Goal: Information Seeking & Learning: Find specific fact

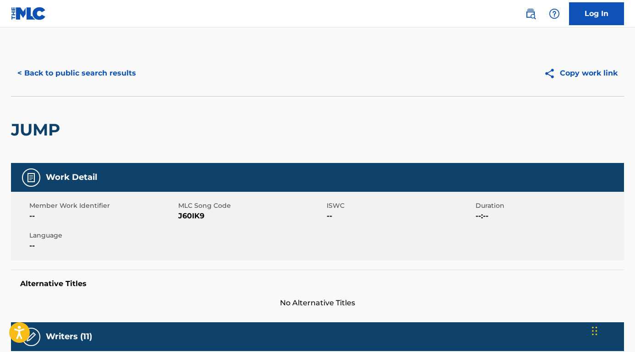
click at [55, 82] on button "< Back to public search results" at bounding box center [76, 73] width 131 height 23
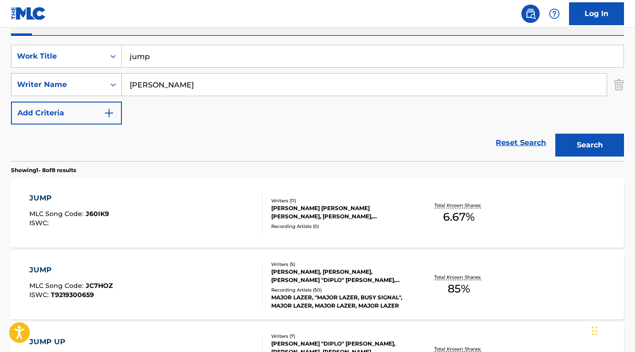
drag, startPoint x: 180, startPoint y: 82, endPoint x: 99, endPoint y: 81, distance: 81.6
click at [99, 81] on div "SearchWithCriteria26a6f3f5-5a57-4c07-95de-8bf8c5bc5dc9 Writer Name [PERSON_NAME]" at bounding box center [317, 84] width 613 height 23
paste input "[PERSON_NAME]"
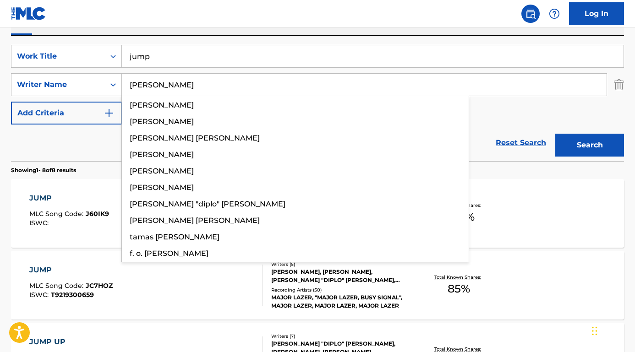
type input "[PERSON_NAME]"
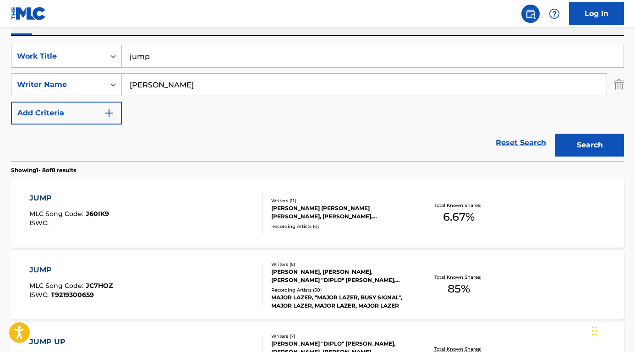
drag, startPoint x: 165, startPoint y: 57, endPoint x: 94, endPoint y: 57, distance: 70.5
click at [94, 57] on div "SearchWithCriteria71d5aa2c-33e7-46bf-bf1e-7186c563a2d6 Work Title jump" at bounding box center [317, 56] width 613 height 23
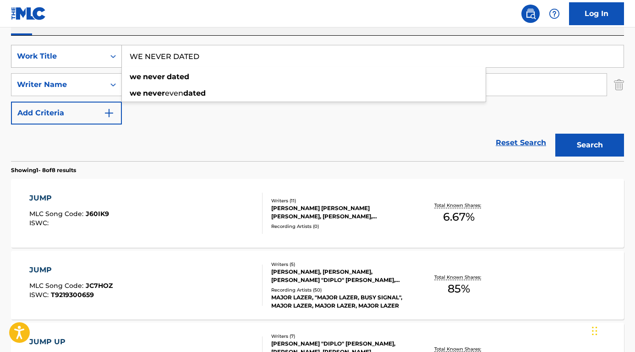
type input "WE NEVER DATED"
click at [590, 145] on button "Search" at bounding box center [589, 145] width 69 height 23
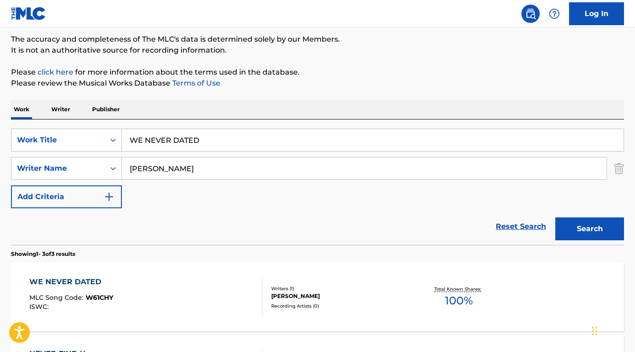
click at [81, 281] on div "WE NEVER DATED" at bounding box center [71, 282] width 84 height 11
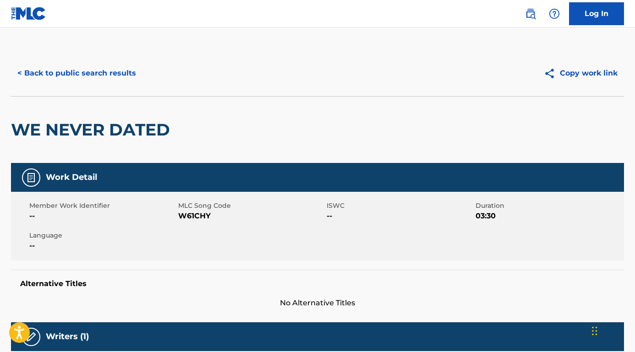
scroll to position [0, 0]
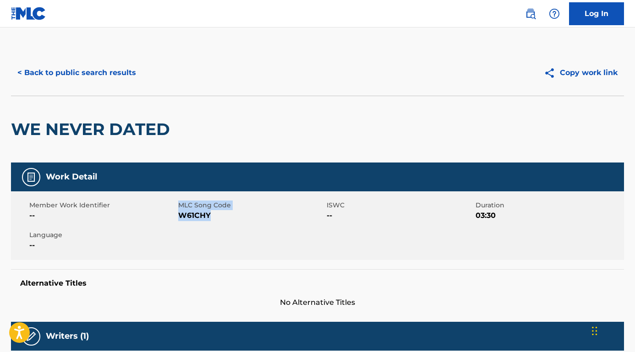
drag, startPoint x: 177, startPoint y: 214, endPoint x: 224, endPoint y: 216, distance: 46.3
click at [224, 216] on div "Member Work Identifier -- MLC Song Code W61CHY ISWC -- Duration 03:30 Language …" at bounding box center [317, 225] width 613 height 69
drag, startPoint x: 222, startPoint y: 216, endPoint x: 175, endPoint y: 216, distance: 47.6
click at [175, 216] on div "Member Work Identifier -- MLC Song Code W61CHY ISWC -- Duration 03:30 Language …" at bounding box center [317, 225] width 613 height 69
click at [189, 220] on span "W61CHY" at bounding box center [251, 215] width 147 height 11
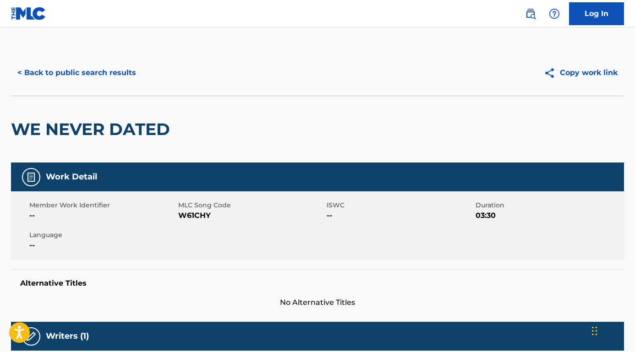
scroll to position [82, 0]
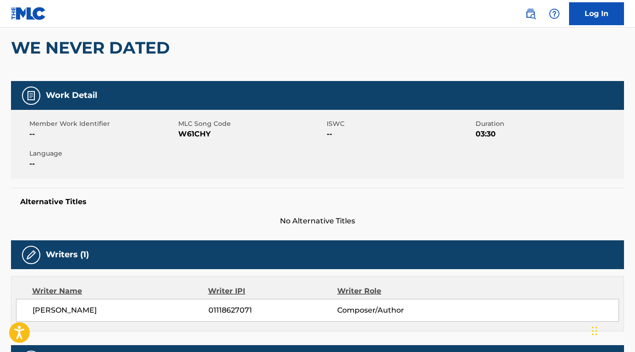
click at [211, 144] on div "Member Work Identifier -- MLC Song Code W61CHY ISWC -- Duration 03:30 Language …" at bounding box center [317, 144] width 613 height 69
drag, startPoint x: 211, startPoint y: 135, endPoint x: 181, endPoint y: 134, distance: 29.8
click at [181, 134] on span "W61CHY" at bounding box center [251, 134] width 147 height 11
copy span "W61CHY"
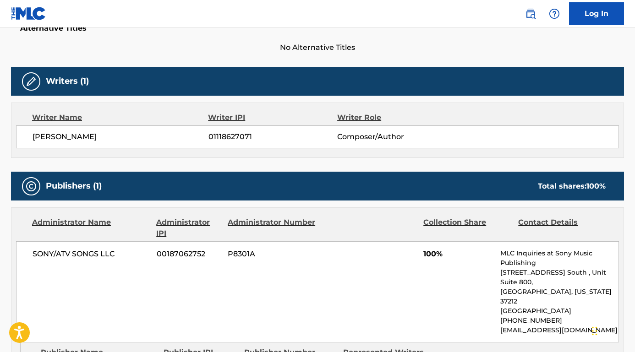
scroll to position [307, 0]
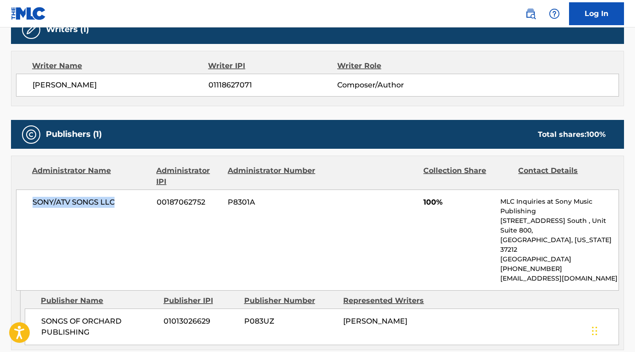
drag, startPoint x: 120, startPoint y: 198, endPoint x: 12, endPoint y: 197, distance: 107.7
click at [12, 197] on div "Administrator Name Administrator IPI Administrator Number Collection Share Cont…" at bounding box center [317, 223] width 612 height 135
copy span "SONY/ATV SONGS LLC"
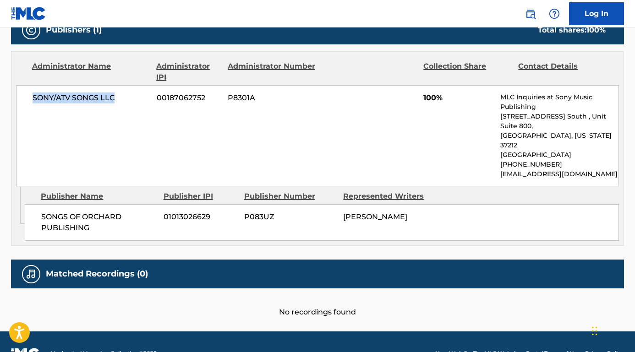
scroll to position [418, 0]
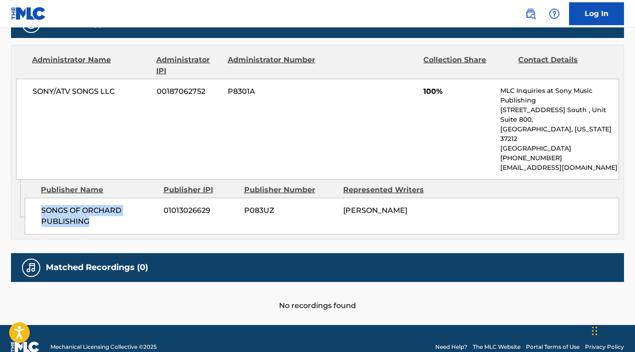
drag, startPoint x: 114, startPoint y: 217, endPoint x: 37, endPoint y: 197, distance: 79.0
click at [37, 198] on div "SONGS OF ORCHARD PUBLISHING 01013026629 P083UZ [PERSON_NAME]" at bounding box center [322, 216] width 594 height 37
copy span "SONGS OF ORCHARD PUBLISHING"
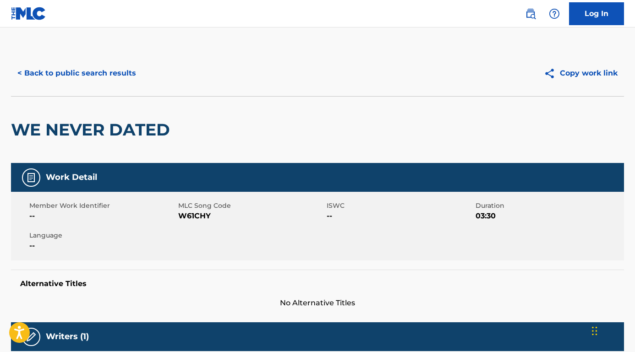
scroll to position [0, 0]
click at [129, 75] on button "< Back to public search results" at bounding box center [76, 73] width 131 height 23
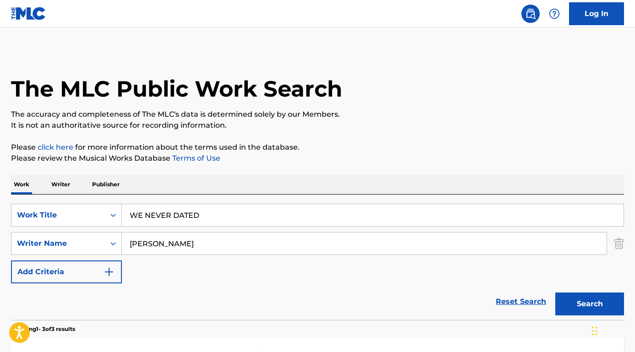
scroll to position [75, 0]
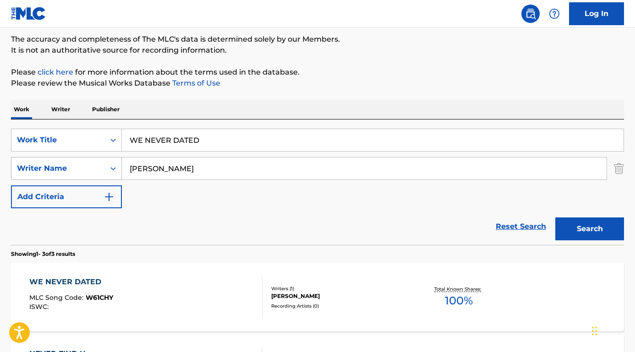
drag, startPoint x: 180, startPoint y: 170, endPoint x: 116, endPoint y: 169, distance: 63.2
click at [116, 169] on div "SearchWithCriteria26a6f3f5-5a57-4c07-95de-8bf8c5bc5dc9 Writer Name [PERSON_NAME]" at bounding box center [317, 168] width 613 height 23
paste input "[PERSON_NAME]"
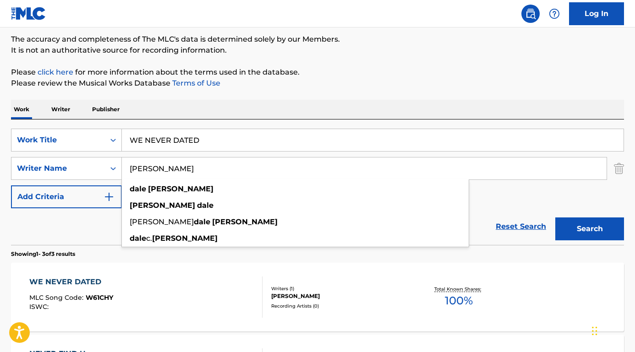
type input "[PERSON_NAME]"
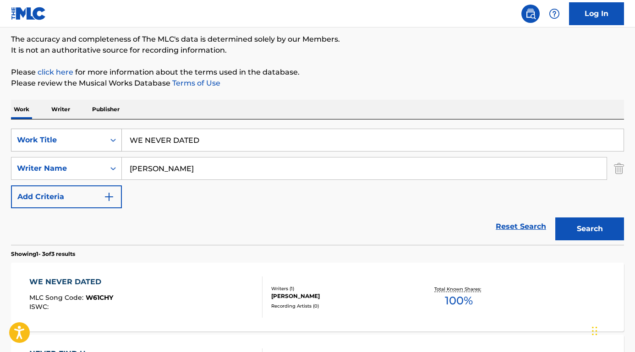
drag, startPoint x: 224, startPoint y: 142, endPoint x: 86, endPoint y: 137, distance: 138.4
click at [86, 137] on div "SearchWithCriteria71d5aa2c-33e7-46bf-bf1e-7186c563a2d6 Work Title WE NEVER DATED" at bounding box center [317, 140] width 613 height 23
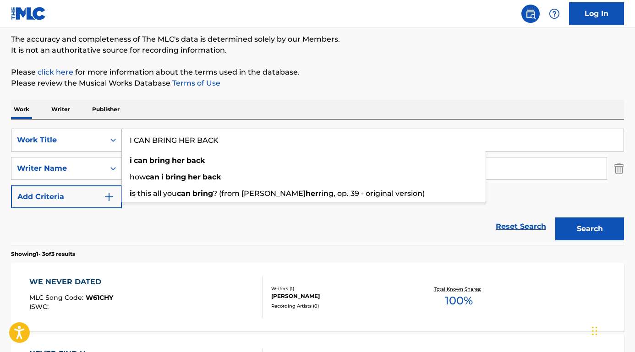
type input "I CAN BRING HER BACK"
click at [590, 229] on button "Search" at bounding box center [589, 229] width 69 height 23
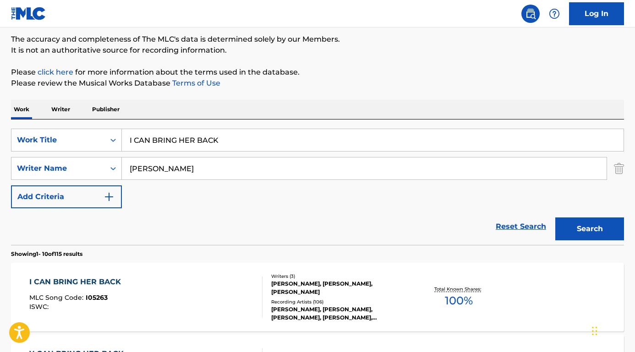
click at [50, 283] on div "I CAN BRING HER BACK" at bounding box center [77, 282] width 96 height 11
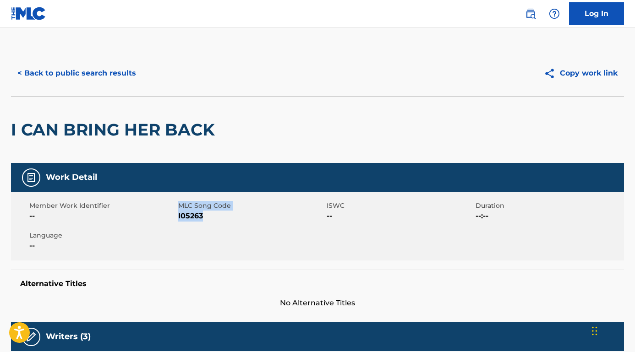
drag, startPoint x: 176, startPoint y: 215, endPoint x: 201, endPoint y: 217, distance: 25.2
click at [201, 217] on div "Member Work Identifier -- MLC Song Code I05263 ISWC -- Duration --:-- Language …" at bounding box center [317, 226] width 613 height 69
click at [201, 217] on span "I05263" at bounding box center [251, 216] width 147 height 11
drag, startPoint x: 202, startPoint y: 217, endPoint x: 180, endPoint y: 217, distance: 22.0
click at [180, 217] on span "I05263" at bounding box center [251, 216] width 147 height 11
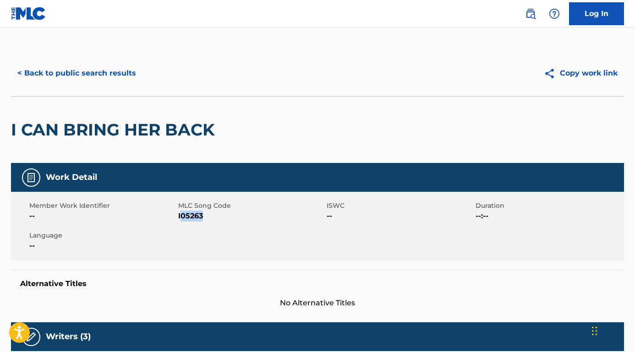
copy span "05263"
click at [366, 2] on nav "Log In" at bounding box center [317, 13] width 635 height 27
click at [206, 226] on div "Member Work Identifier -- MLC Song Code I05263 ISWC -- Duration --:-- Language …" at bounding box center [317, 226] width 613 height 69
drag, startPoint x: 204, startPoint y: 219, endPoint x: 178, endPoint y: 219, distance: 26.1
click at [178, 219] on span "I05263" at bounding box center [251, 216] width 147 height 11
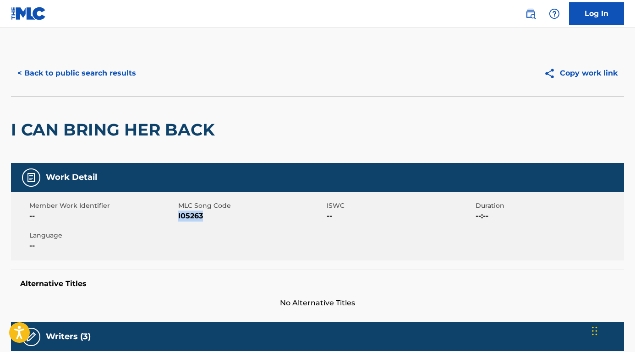
copy span "I05263"
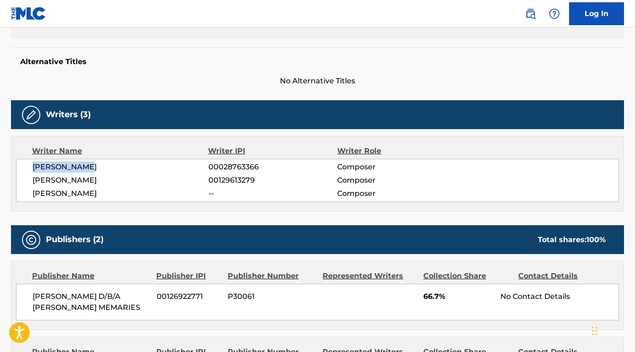
drag, startPoint x: 98, startPoint y: 171, endPoint x: 12, endPoint y: 162, distance: 86.6
click at [12, 162] on div "Writer Name Writer IPI Writer Role [PERSON_NAME] 00028763366 Composer [PERSON_N…" at bounding box center [317, 174] width 613 height 76
copy span "[PERSON_NAME]"
click at [116, 174] on div "[PERSON_NAME] 00028763366 Composer [PERSON_NAME] 00129613279 Composer [PERSON_N…" at bounding box center [317, 180] width 603 height 43
drag, startPoint x: 110, startPoint y: 183, endPoint x: 38, endPoint y: 179, distance: 72.9
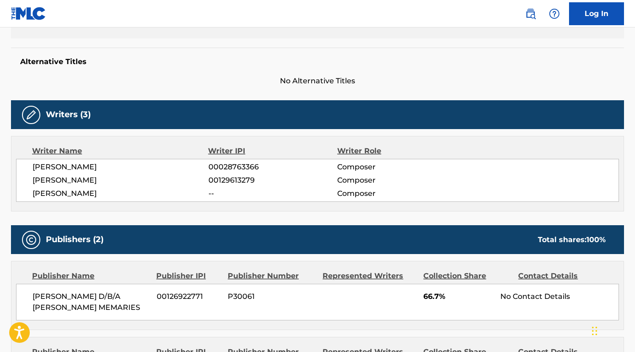
click at [32, 181] on div "[PERSON_NAME] 00028763366 Composer [PERSON_NAME] 00129613279 Composer [PERSON_N…" at bounding box center [317, 180] width 603 height 43
copy span "[PERSON_NAME]"
drag, startPoint x: 91, startPoint y: 194, endPoint x: 32, endPoint y: 194, distance: 59.1
click at [32, 194] on div "[PERSON_NAME] 00028763366 Composer [PERSON_NAME] 00129613279 Composer [PERSON_N…" at bounding box center [317, 180] width 603 height 43
copy span "[PERSON_NAME]"
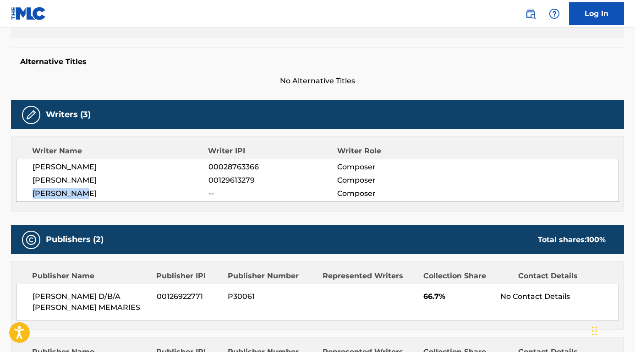
scroll to position [382, 0]
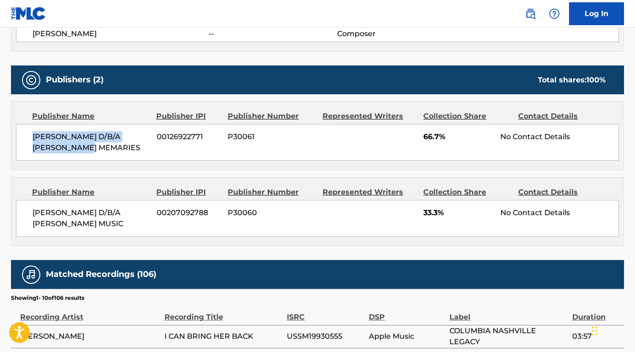
drag, startPoint x: 72, startPoint y: 160, endPoint x: 9, endPoint y: 136, distance: 67.1
click at [9, 136] on div "< Back to public search results Copy work link I CAN BRING HER BACK Work Detail…" at bounding box center [317, 127] width 635 height 919
copy span "[PERSON_NAME] D/B/A [PERSON_NAME] MEMARIES"
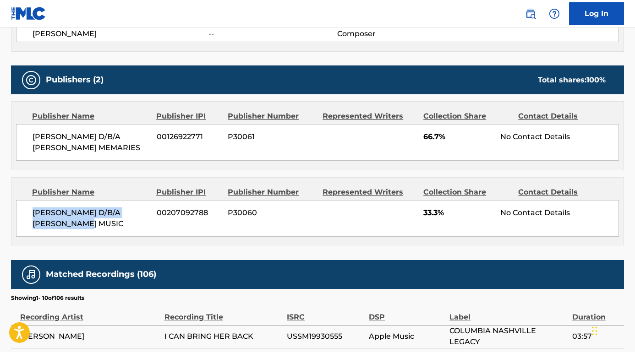
drag, startPoint x: 65, startPoint y: 222, endPoint x: 25, endPoint y: 209, distance: 41.6
click at [25, 209] on div "[PERSON_NAME] D/B/A [PERSON_NAME] MUSIC 00207092788 P30060 33.3% No Contact Det…" at bounding box center [317, 218] width 603 height 37
copy span "[PERSON_NAME] D/B/A [PERSON_NAME] MUSIC"
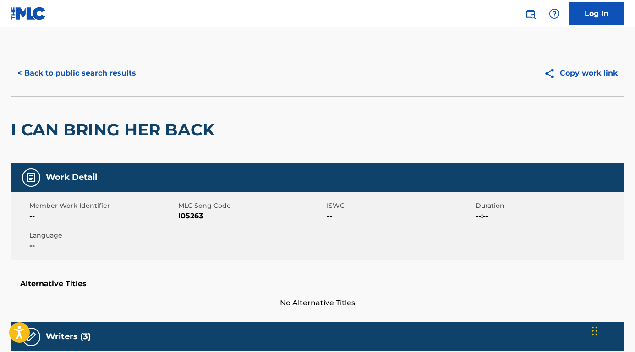
click at [71, 75] on button "< Back to public search results" at bounding box center [76, 73] width 131 height 23
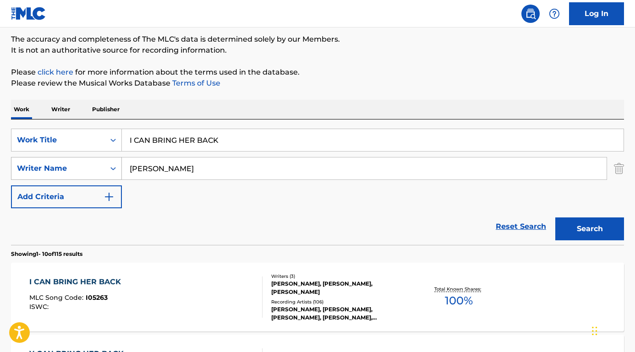
drag, startPoint x: 184, startPoint y: 170, endPoint x: 89, endPoint y: 169, distance: 94.4
click at [89, 169] on div "SearchWithCriteria26a6f3f5-5a57-4c07-95de-8bf8c5bc5dc9 Writer Name [PERSON_NAME]" at bounding box center [317, 168] width 613 height 23
paste input "[PERSON_NAME]"
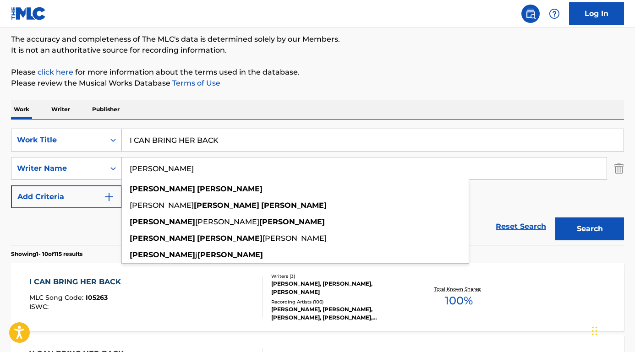
type input "[PERSON_NAME]"
click at [228, 138] on input "I CAN BRING HER BACK" at bounding box center [373, 140] width 502 height 22
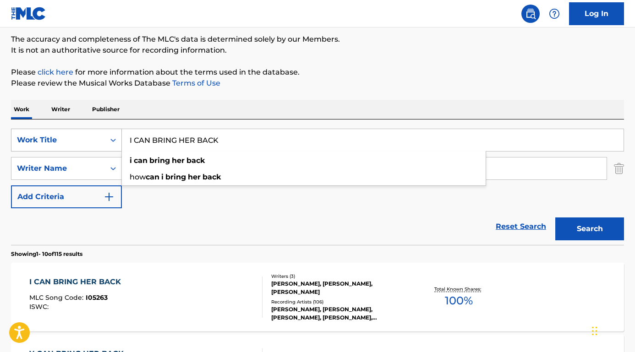
drag, startPoint x: 226, startPoint y: 138, endPoint x: 93, endPoint y: 138, distance: 132.8
click at [93, 138] on div "SearchWithCriteria71d5aa2c-33e7-46bf-bf1e-7186c563a2d6 Work Title I CAN BRING H…" at bounding box center [317, 140] width 613 height 23
paste input "ll Mind of Hopsin 5"
type input "Ill Mind of Hopsin 5"
click at [590, 229] on button "Search" at bounding box center [589, 229] width 69 height 23
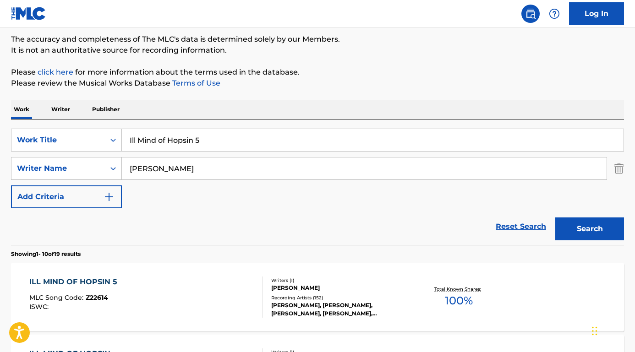
click at [132, 229] on div "Reset Search Search" at bounding box center [317, 226] width 613 height 37
click at [90, 282] on div "ILL MIND OF HOPSIN 5" at bounding box center [75, 282] width 93 height 11
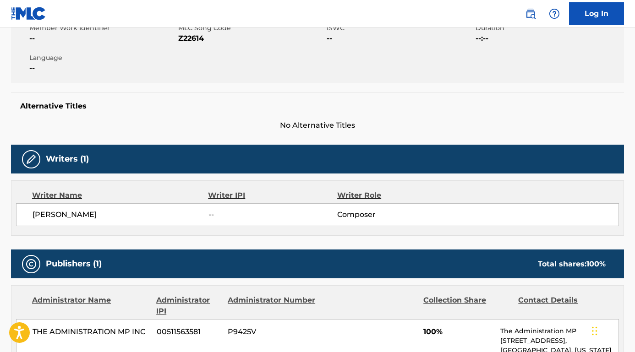
scroll to position [136, 0]
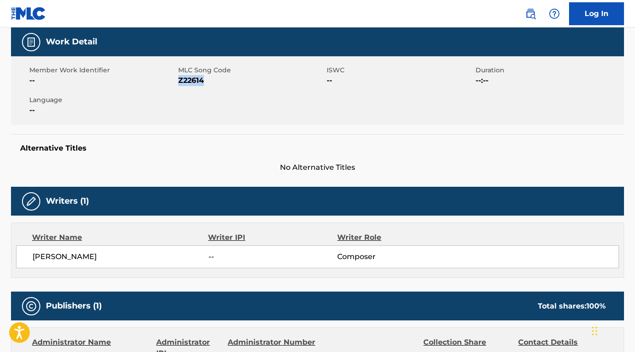
drag, startPoint x: 212, startPoint y: 77, endPoint x: 179, endPoint y: 80, distance: 32.6
click at [179, 80] on span "Z22614" at bounding box center [251, 80] width 147 height 11
drag, startPoint x: 101, startPoint y: 254, endPoint x: 8, endPoint y: 253, distance: 93.5
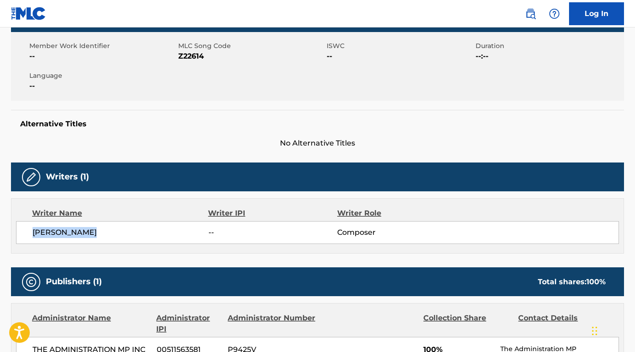
scroll to position [275, 0]
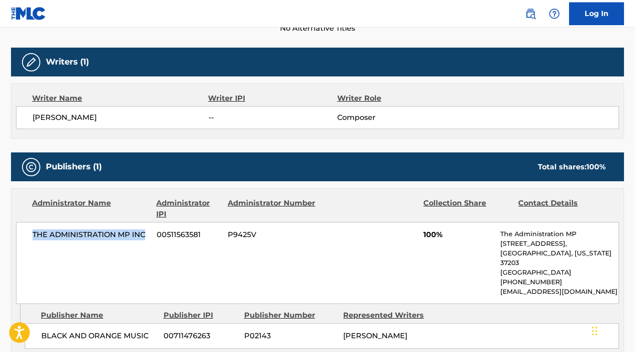
drag, startPoint x: 148, startPoint y: 232, endPoint x: -1, endPoint y: 232, distance: 148.4
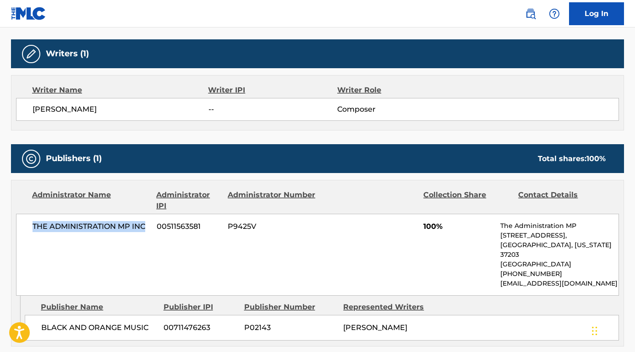
scroll to position [320, 0]
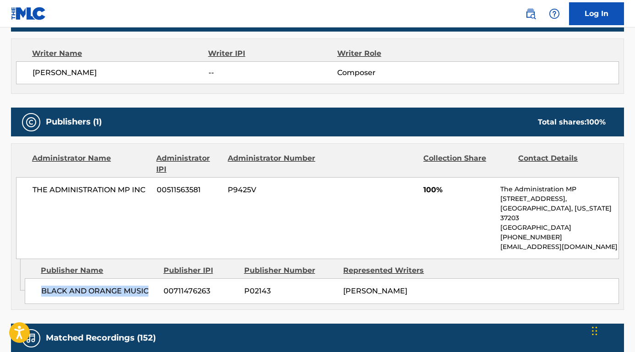
drag, startPoint x: 148, startPoint y: 277, endPoint x: 29, endPoint y: 276, distance: 118.6
click at [29, 279] on div "BLACK AND ORANGE MUSIC 00711476263 P02143 [PERSON_NAME]" at bounding box center [322, 292] width 594 height 26
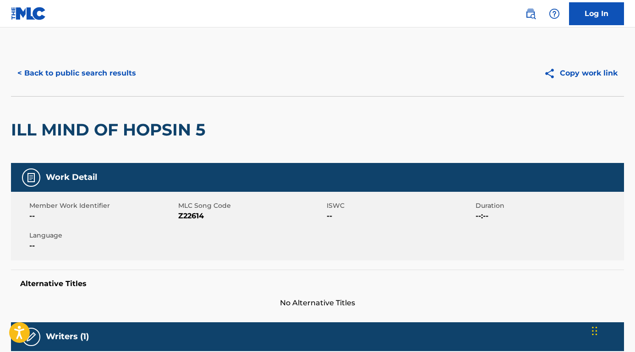
scroll to position [0, 0]
click at [118, 75] on button "< Back to public search results" at bounding box center [76, 73] width 131 height 23
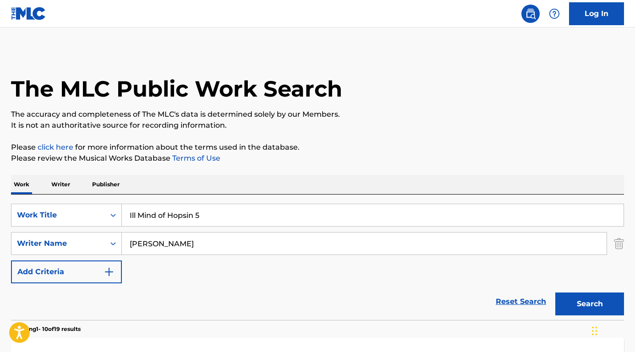
scroll to position [75, 0]
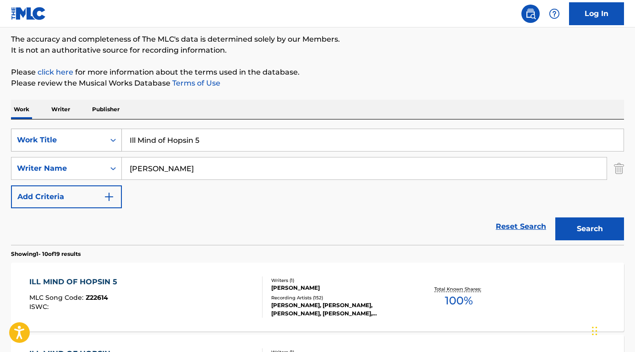
drag, startPoint x: 206, startPoint y: 144, endPoint x: 92, endPoint y: 135, distance: 114.4
click at [92, 135] on div "SearchWithCriteria71d5aa2c-33e7-46bf-bf1e-7186c563a2d6 Work Title Ill Mind of H…" at bounding box center [317, 140] width 613 height 23
type input "J"
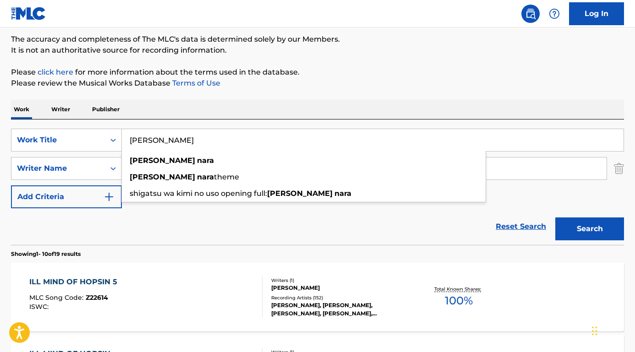
type input "[PERSON_NAME]"
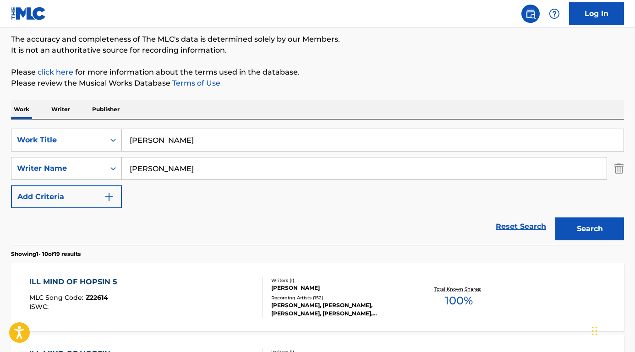
click at [79, 225] on div "Reset Search Search" at bounding box center [317, 226] width 613 height 37
drag, startPoint x: 197, startPoint y: 174, endPoint x: 53, endPoint y: 139, distance: 148.0
click at [53, 139] on div "SearchWithCriteria71d5aa2c-33e7-46bf-bf1e-7186c563a2d6 Work Title HIKARU NARA S…" at bounding box center [317, 169] width 613 height 80
click at [590, 229] on button "Search" at bounding box center [589, 229] width 69 height 23
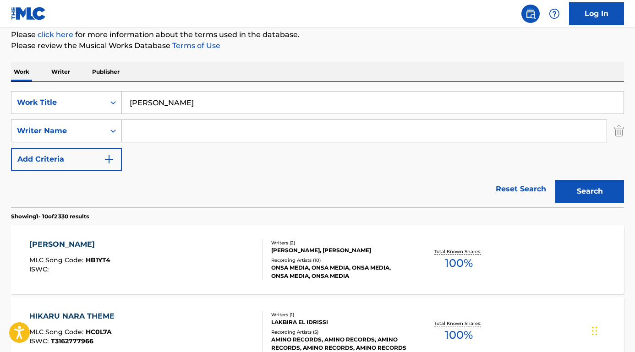
scroll to position [21, 0]
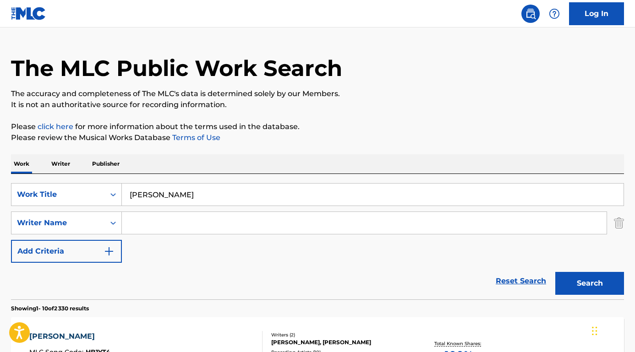
paste input "[PERSON_NAME]"
click at [590, 284] on button "Search" at bounding box center [589, 283] width 69 height 23
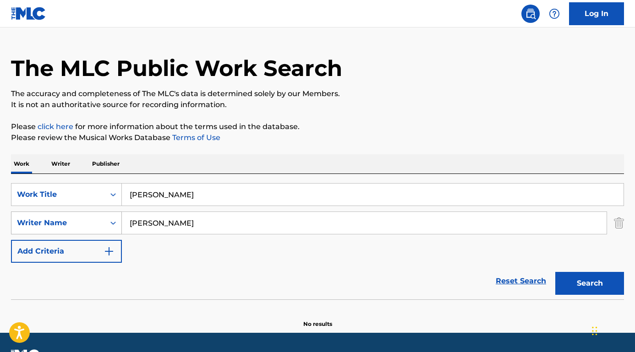
drag, startPoint x: 158, startPoint y: 221, endPoint x: 112, endPoint y: 216, distance: 46.5
click at [112, 216] on div "SearchWithCriteria26a6f3f5-5a57-4c07-95de-8bf8c5bc5dc9 Writer Name [PERSON_NAME]" at bounding box center [317, 223] width 613 height 23
type input "Kudo"
click at [590, 284] on button "Search" at bounding box center [589, 283] width 69 height 23
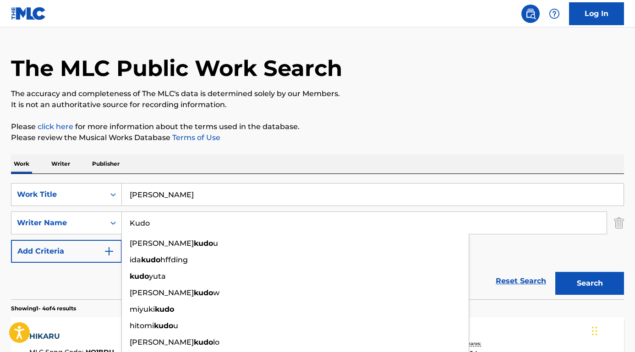
click at [233, 164] on div "Work Writer Publisher" at bounding box center [317, 163] width 613 height 19
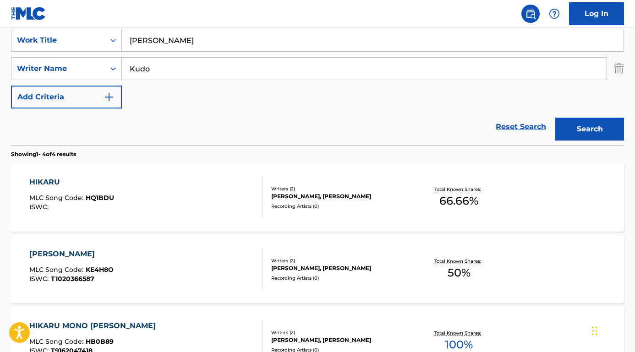
scroll to position [118, 0]
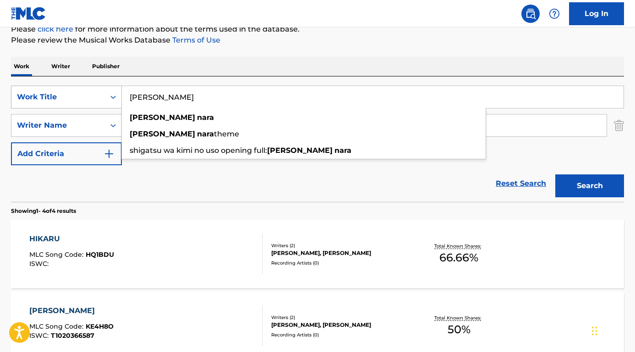
drag, startPoint x: 232, startPoint y: 94, endPoint x: 121, endPoint y: 90, distance: 111.0
click at [121, 90] on div "SearchWithCriteria71d5aa2c-33e7-46bf-bf1e-7186c563a2d6 Work Title [PERSON_NAME]…" at bounding box center [317, 97] width 613 height 23
paste input "Shigatsu wa Kimi no Uso"
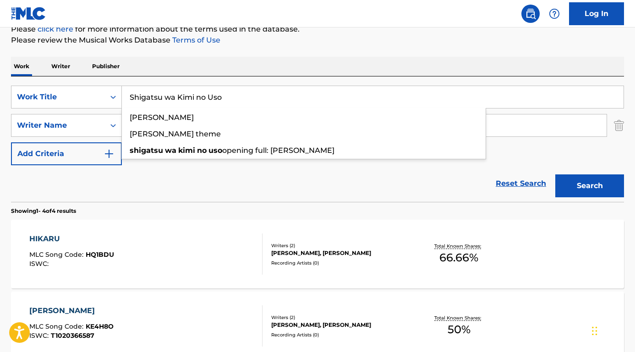
type input "Shigatsu wa Kimi no Uso"
click at [168, 68] on div "Work Writer Publisher" at bounding box center [317, 66] width 613 height 19
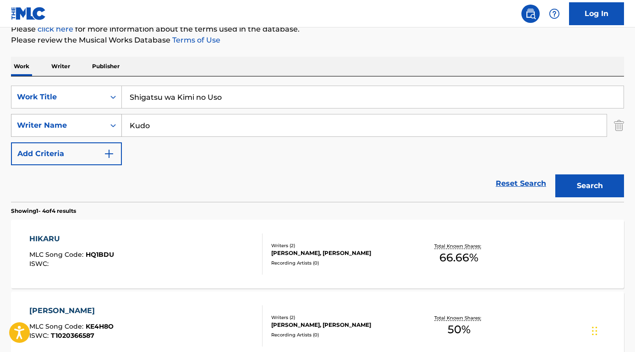
drag, startPoint x: 163, startPoint y: 127, endPoint x: 106, endPoint y: 126, distance: 56.4
click at [106, 126] on div "SearchWithCriteria26a6f3f5-5a57-4c07-95de-8bf8c5bc5dc9 Writer Name Kudo" at bounding box center [317, 125] width 613 height 23
click at [590, 186] on button "Search" at bounding box center [589, 186] width 69 height 23
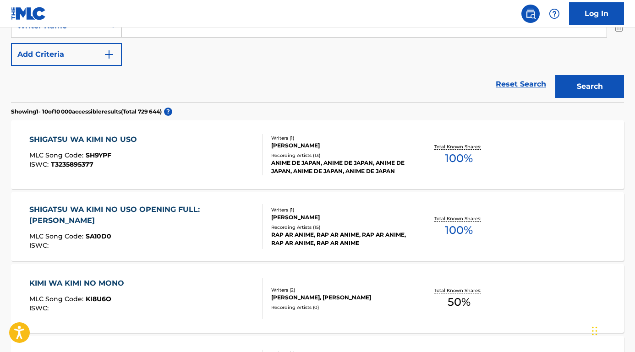
scroll to position [231, 0]
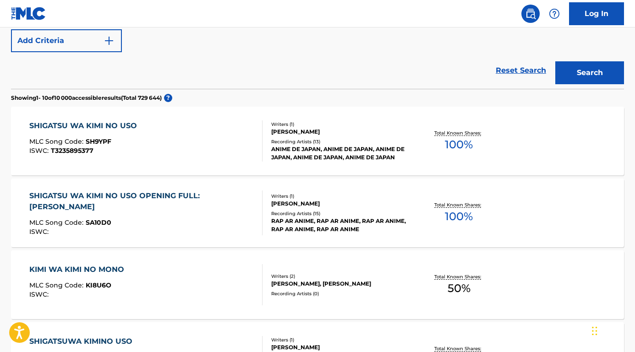
click at [115, 193] on div "SHIGATSU WA KIMI NO USO OPENING FULL: [PERSON_NAME]" at bounding box center [141, 202] width 225 height 22
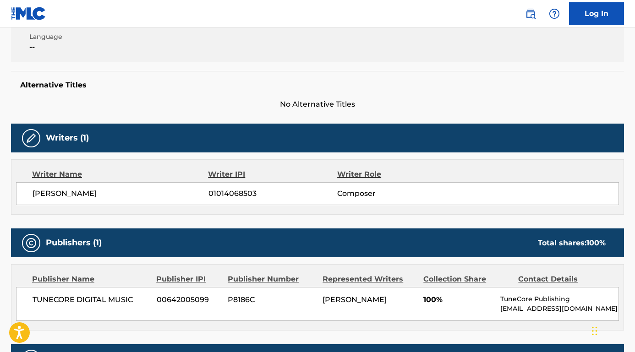
scroll to position [238, 0]
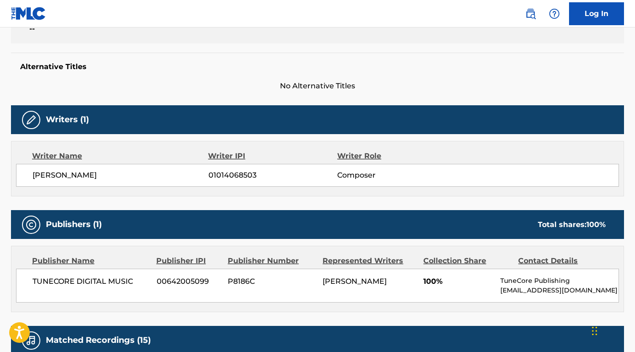
drag, startPoint x: 87, startPoint y: 175, endPoint x: 25, endPoint y: 172, distance: 62.8
click at [25, 172] on div "ALI EL IDRISSI 01014068503 Composer" at bounding box center [317, 175] width 603 height 23
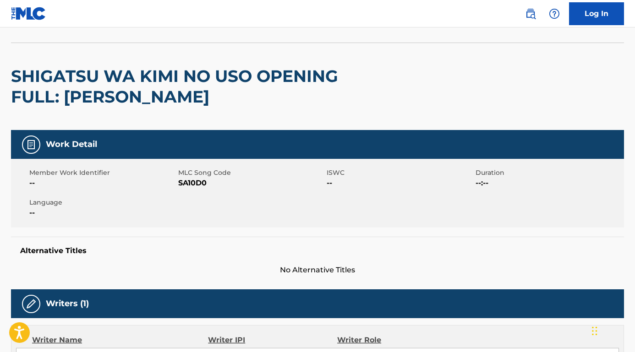
scroll to position [0, 0]
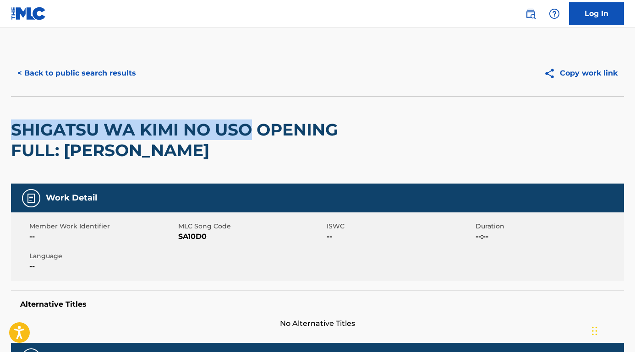
drag, startPoint x: 253, startPoint y: 128, endPoint x: -9, endPoint y: 125, distance: 262.0
click at [0, 125] on html "Accessibility Screen-Reader Guide, Feedback, and Issue Reporting | New window L…" at bounding box center [317, 176] width 635 height 352
click at [94, 82] on button "< Back to public search results" at bounding box center [76, 73] width 131 height 23
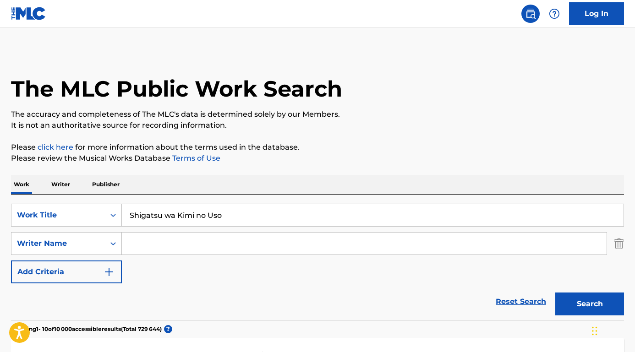
click at [230, 211] on input "Shigatsu wa Kimi no Uso" at bounding box center [373, 215] width 502 height 22
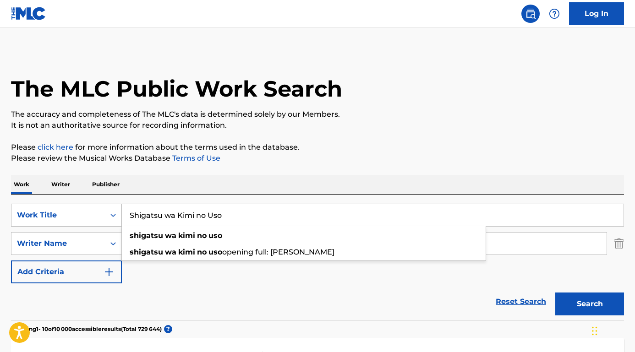
drag, startPoint x: 225, startPoint y: 219, endPoint x: 107, endPoint y: 218, distance: 118.7
click at [107, 218] on div "SearchWithCriteria71d5aa2c-33e7-46bf-bf1e-7186c563a2d6 Work Title Shigatsu wa K…" at bounding box center [317, 215] width 613 height 23
paste input "Meteor Rain © Sony/ATV Music Publishing LLC"
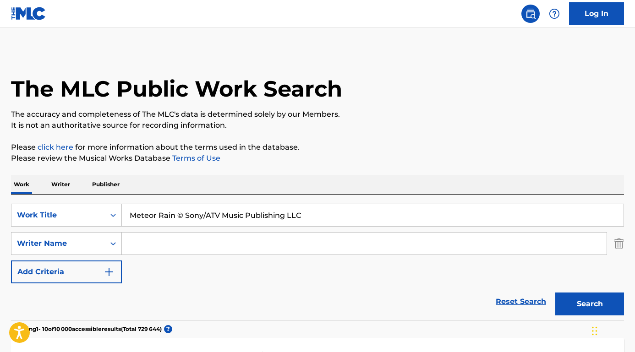
drag, startPoint x: 177, startPoint y: 216, endPoint x: 342, endPoint y: 219, distance: 165.4
click at [342, 219] on input "Meteor Rain © Sony/ATV Music Publishing LLC" at bounding box center [373, 215] width 502 height 22
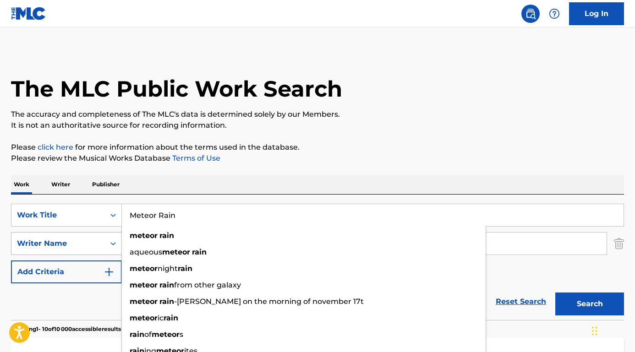
type input "Meteor Rain"
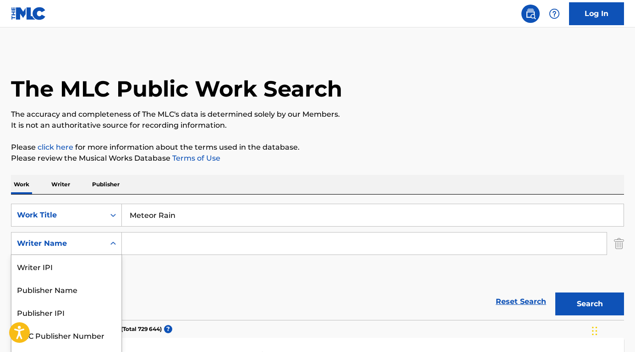
click at [68, 247] on div "Writer Name selected, 5 of 5. 5 results available. Use Up and Down to choose op…" at bounding box center [66, 243] width 111 height 23
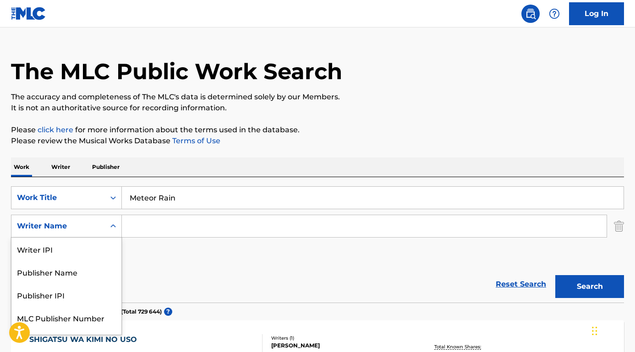
scroll to position [18, 0]
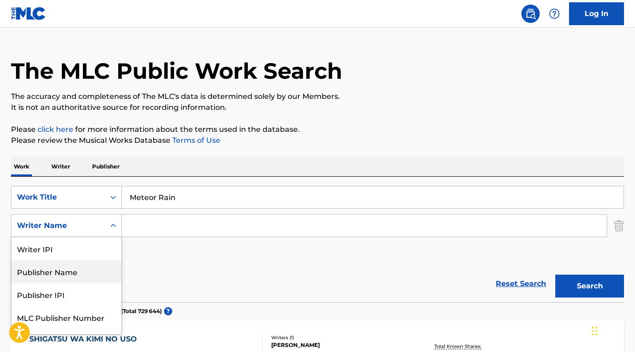
click at [65, 269] on div "Publisher Name" at bounding box center [66, 271] width 110 height 23
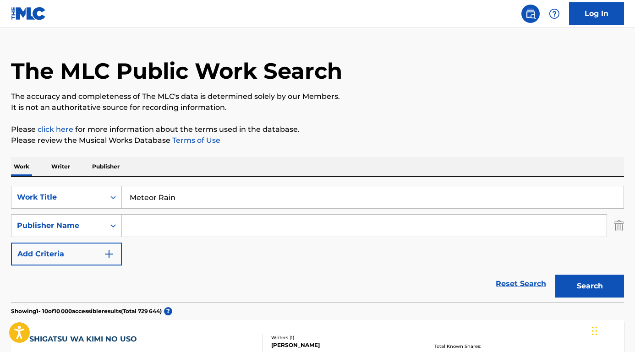
click at [159, 216] on input "Search Form" at bounding box center [364, 226] width 485 height 22
paste input "© Sony/ATV Music Publishing LLC"
click at [139, 225] on input "© Sony/ATV Music Publishing LLC" at bounding box center [364, 226] width 485 height 22
type input "Sony/ATV Music Publishing LLC"
click at [590, 286] on button "Search" at bounding box center [589, 286] width 69 height 23
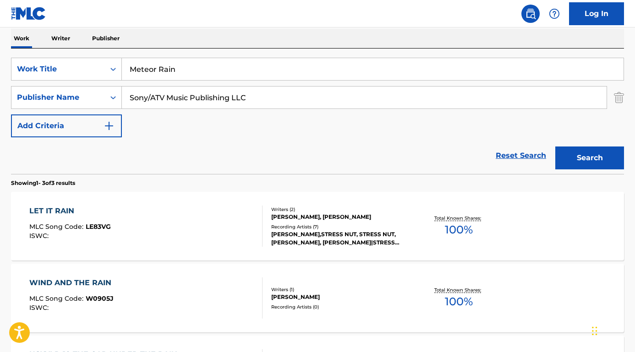
scroll to position [135, 0]
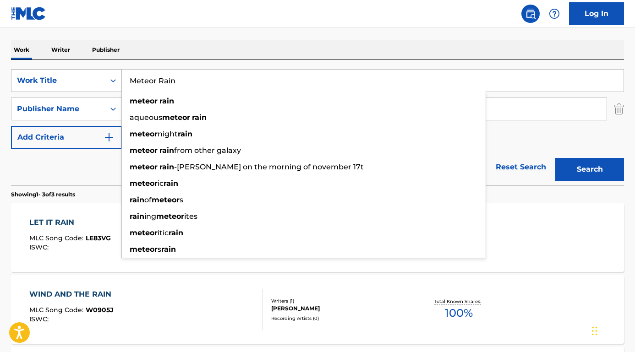
drag, startPoint x: 180, startPoint y: 79, endPoint x: 111, endPoint y: 80, distance: 69.6
click at [111, 79] on div "SearchWithCriteria71d5aa2c-33e7-46bf-bf1e-7186c563a2d6 Work Title Meteor Rain m…" at bounding box center [317, 80] width 613 height 23
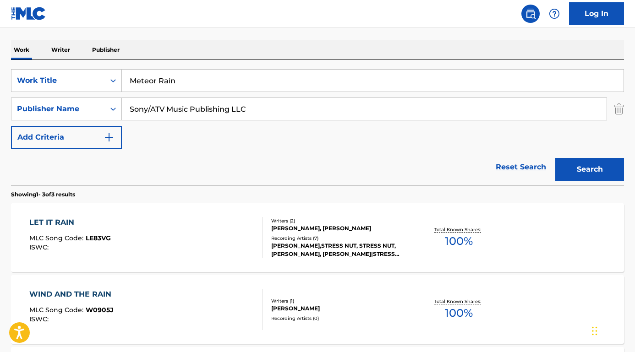
click at [197, 65] on div "SearchWithCriteria71d5aa2c-33e7-46bf-bf1e-7186c563a2d6 Work Title Meteor Rain S…" at bounding box center [317, 123] width 613 height 126
click at [192, 77] on input "Meteor Rain" at bounding box center [373, 81] width 502 height 22
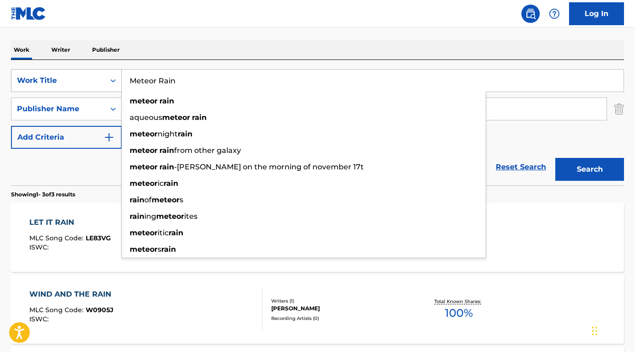
drag, startPoint x: 192, startPoint y: 77, endPoint x: 103, endPoint y: 76, distance: 89.3
click at [103, 76] on div "SearchWithCriteria71d5aa2c-33e7-46bf-bf1e-7186c563a2d6 Work Title Meteor Rain m…" at bounding box center [317, 80] width 613 height 23
paste input "[PERSON_NAME] Yǔ"
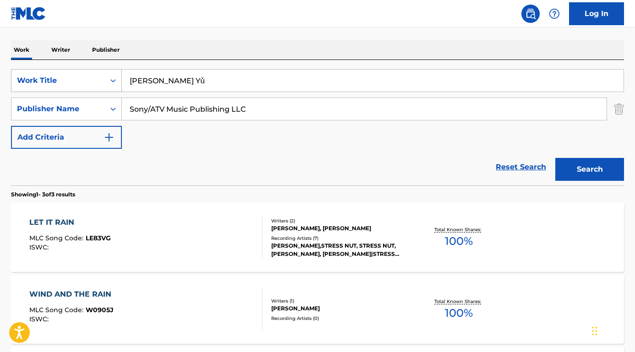
type input "[PERSON_NAME] Yǔ"
click at [590, 169] on button "Search" at bounding box center [589, 169] width 69 height 23
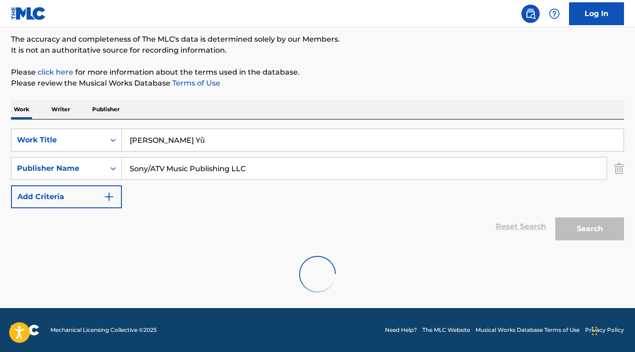
scroll to position [45, 0]
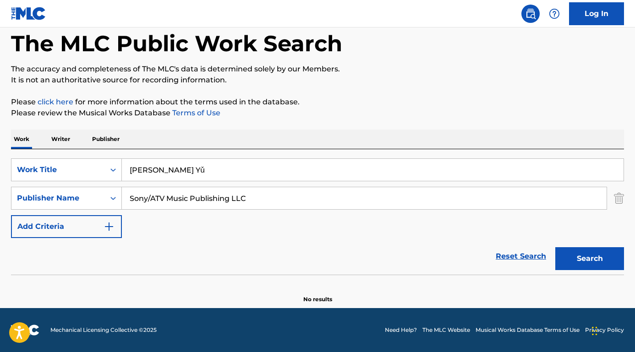
drag, startPoint x: 131, startPoint y: 198, endPoint x: 355, endPoint y: 211, distance: 224.3
click at [355, 211] on div "SearchWithCriteria71d5aa2c-33e7-46bf-bf1e-7186c563a2d6 Work Title Liú Xīng Yǔ S…" at bounding box center [317, 199] width 613 height 80
click at [590, 259] on button "Search" at bounding box center [589, 258] width 69 height 23
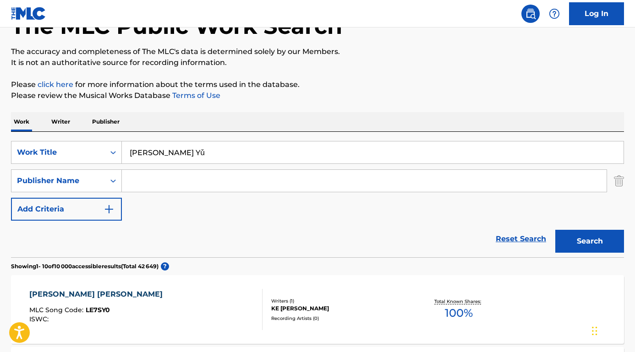
scroll to position [49, 0]
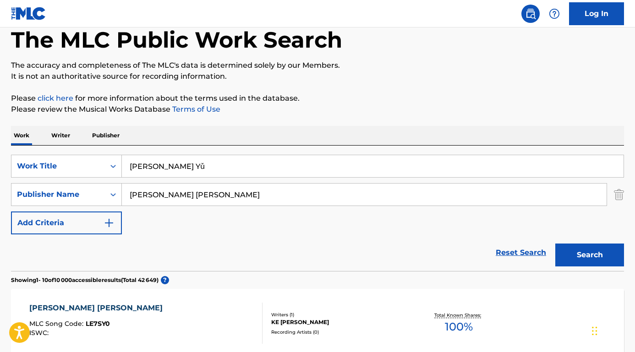
type input "[PERSON_NAME] [PERSON_NAME]"
click at [590, 255] on button "Search" at bounding box center [589, 255] width 69 height 23
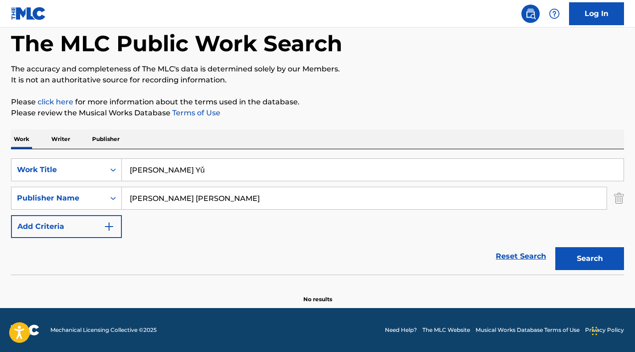
scroll to position [45, 0]
drag, startPoint x: 182, startPoint y: 173, endPoint x: 104, endPoint y: 171, distance: 78.8
click at [104, 171] on div "SearchWithCriteria71d5aa2c-33e7-46bf-bf1e-7186c563a2d6 Work Title Liú Xīng Yǔ" at bounding box center [317, 170] width 613 height 23
click at [220, 196] on input "[PERSON_NAME] [PERSON_NAME]" at bounding box center [364, 198] width 485 height 22
drag, startPoint x: 268, startPoint y: 207, endPoint x: 101, endPoint y: 201, distance: 166.9
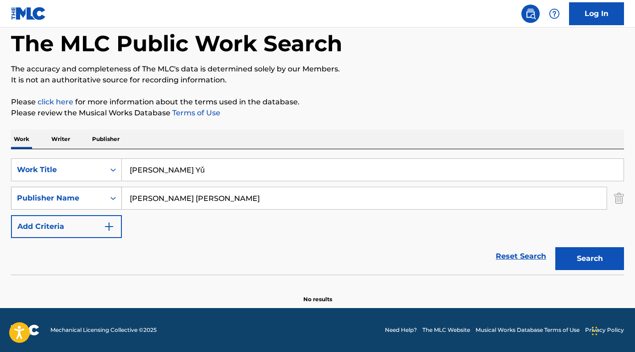
click at [101, 201] on div "SearchWithCriteria08aabb72-2661-46e9-8809-c086116a3c75 Publisher Name [PERSON_N…" at bounding box center [317, 198] width 613 height 23
click at [590, 259] on button "Search" at bounding box center [589, 258] width 69 height 23
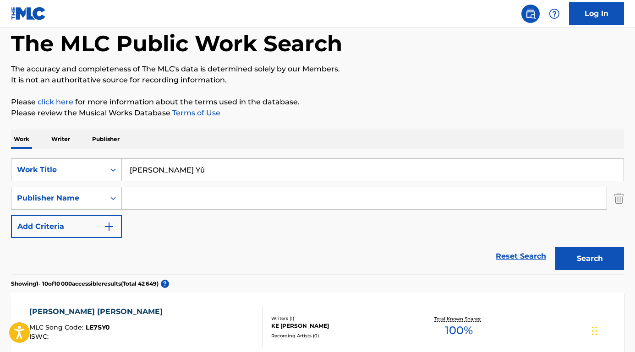
click at [61, 307] on div "[PERSON_NAME] [PERSON_NAME]" at bounding box center [98, 311] width 138 height 11
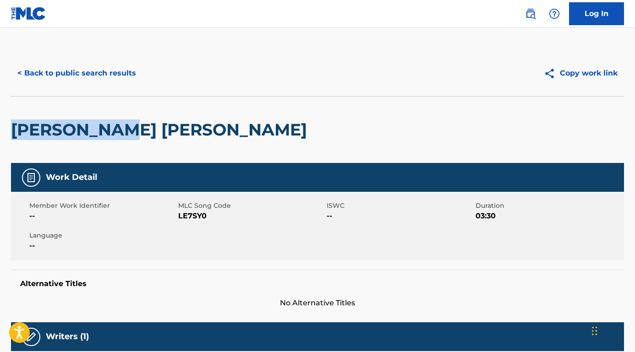
drag, startPoint x: 129, startPoint y: 128, endPoint x: 2, endPoint y: 131, distance: 126.9
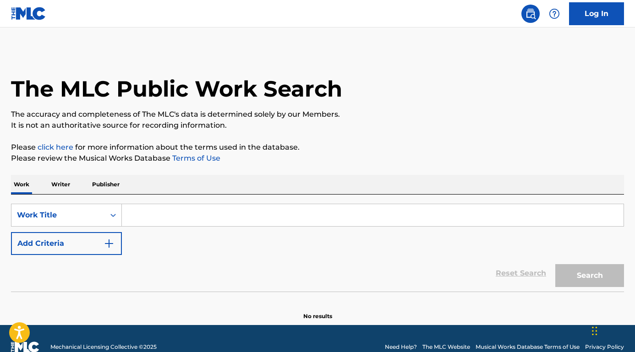
click at [157, 219] on input "Search Form" at bounding box center [373, 215] width 502 height 22
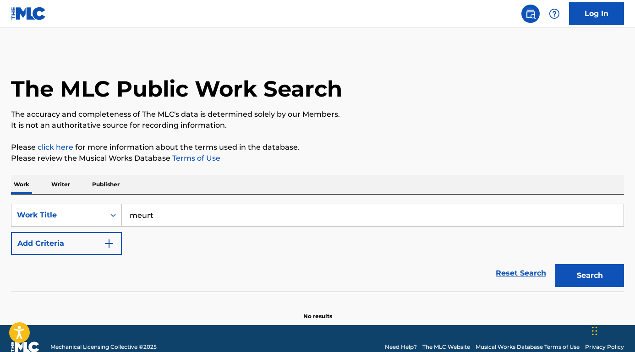
drag, startPoint x: 141, startPoint y: 233, endPoint x: 77, endPoint y: 280, distance: 79.0
click at [77, 280] on div "Reset Search Search" at bounding box center [317, 273] width 613 height 37
click at [158, 218] on input "meurt" at bounding box center [373, 215] width 502 height 22
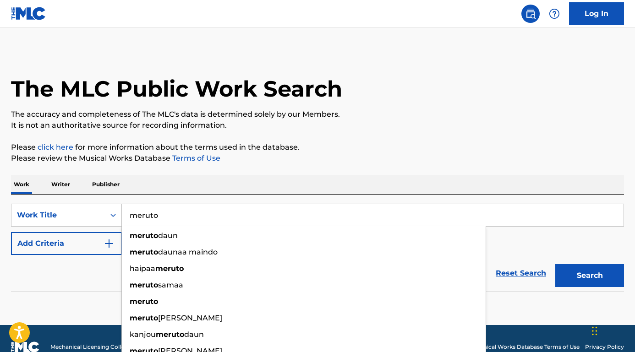
click at [101, 246] on button "Add Criteria" at bounding box center [66, 243] width 111 height 23
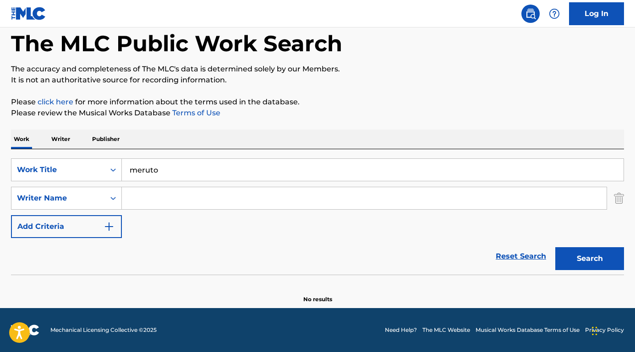
scroll to position [45, 0]
click at [582, 257] on button "Search" at bounding box center [589, 258] width 69 height 23
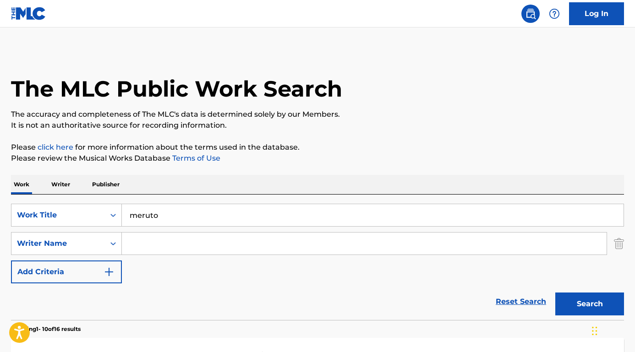
scroll to position [0, 0]
drag, startPoint x: 170, startPoint y: 219, endPoint x: 87, endPoint y: 215, distance: 83.5
click at [87, 215] on div "SearchWithCriteriadf3cbc41-eb5c-424b-8aea-d442682022a9 Work Title meruto" at bounding box center [317, 215] width 613 height 23
paste input "planet of the bass"
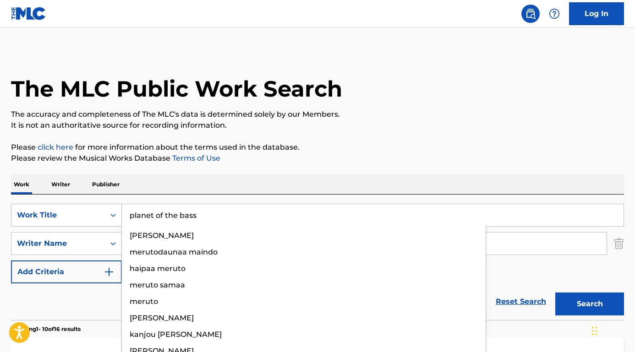
type input "planet of the bass"
click at [590, 304] on button "Search" at bounding box center [589, 304] width 69 height 23
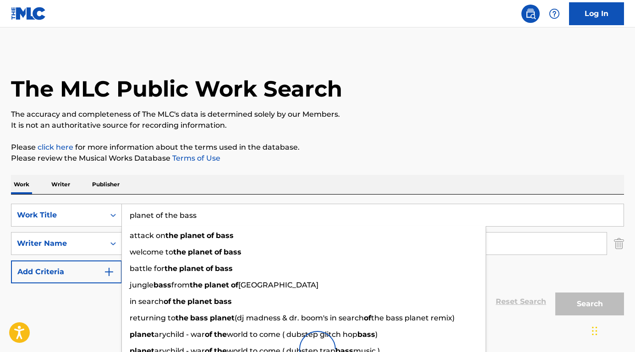
click at [165, 169] on div "The MLC Public Work Search The accuracy and completeness of The MLC's data is d…" at bounding box center [317, 214] width 635 height 328
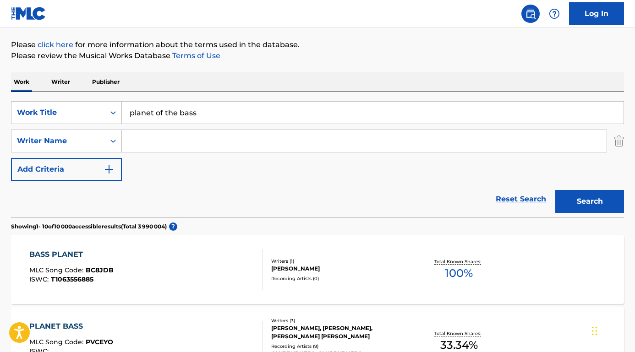
scroll to position [105, 0]
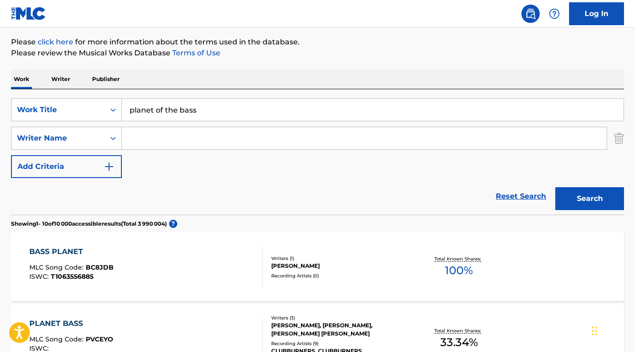
click at [165, 137] on input "Search Form" at bounding box center [364, 138] width 485 height 22
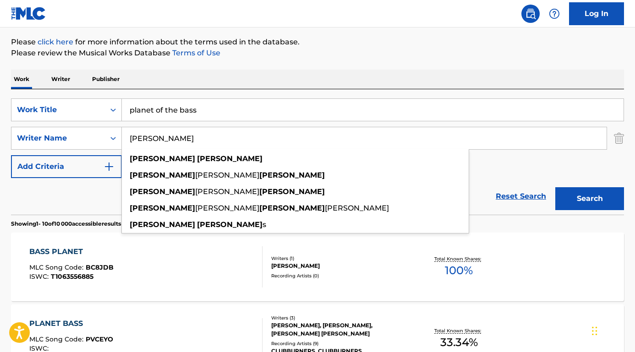
click at [590, 199] on button "Search" at bounding box center [589, 198] width 69 height 23
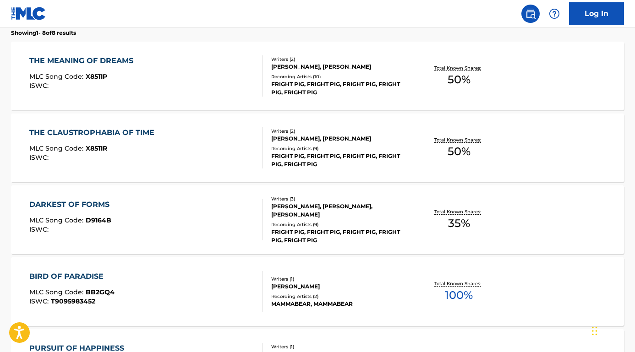
scroll to position [70, 0]
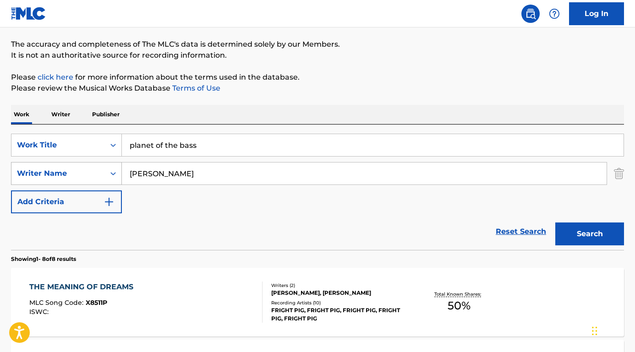
drag, startPoint x: 209, startPoint y: 171, endPoint x: 101, endPoint y: 175, distance: 108.6
click at [101, 175] on div "SearchWithCriteria6e0dda6f-ba33-4af2-9511-9c7d74121f3d Writer Name kyle gordon" at bounding box center [317, 173] width 613 height 23
paste input "Tobias Reitz"
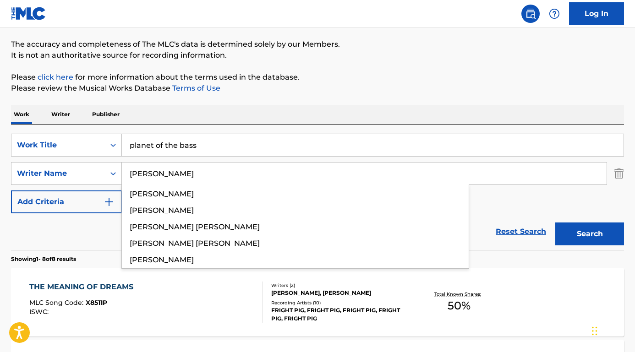
type input "Tobias Reitz"
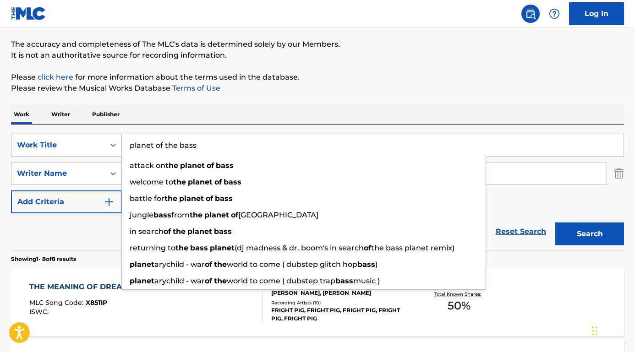
drag, startPoint x: 207, startPoint y: 149, endPoint x: 107, endPoint y: 143, distance: 99.6
click at [107, 143] on div "SearchWithCriteriadf3cbc41-eb5c-424b-8aea-d442682022a9 Work Title planet of the…" at bounding box center [317, 145] width 613 height 23
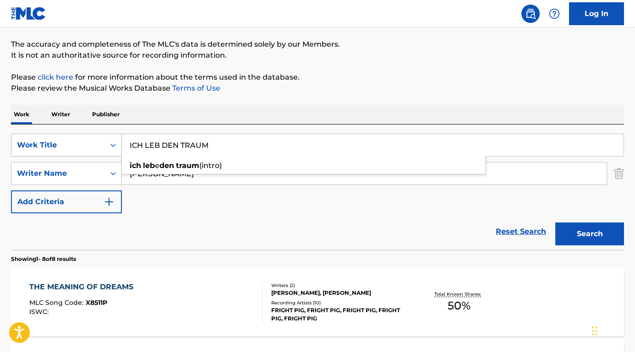
click at [590, 234] on button "Search" at bounding box center [589, 234] width 69 height 23
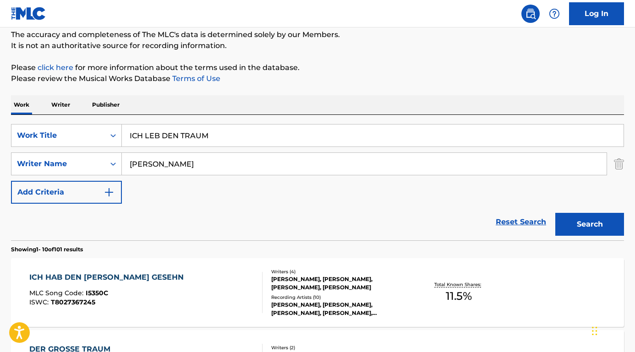
scroll to position [81, 0]
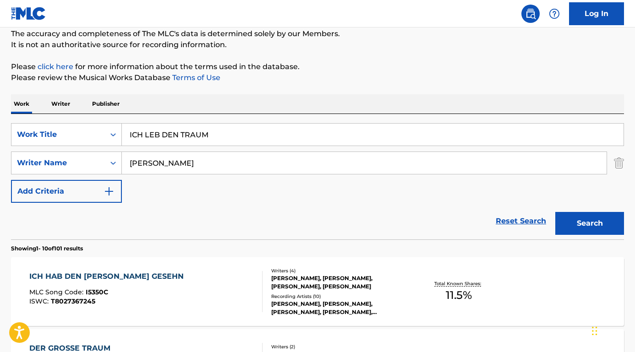
click at [151, 132] on input "ICH LEB DEN TRAUM" at bounding box center [373, 135] width 502 height 22
type input "ICH LIEB DEN TRAUM"
click at [590, 224] on button "Search" at bounding box center [589, 223] width 69 height 23
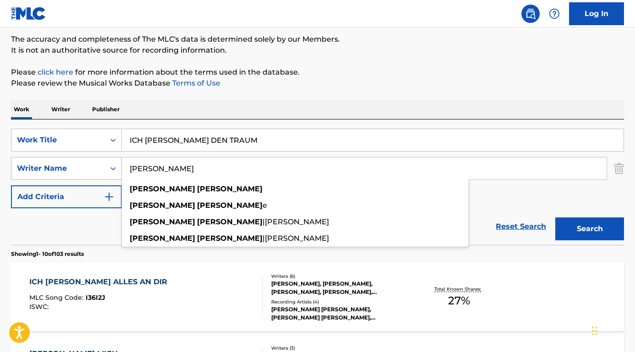
drag, startPoint x: 181, startPoint y: 173, endPoint x: 104, endPoint y: 166, distance: 77.3
click at [104, 167] on div "SearchWithCriteria6e0dda6f-ba33-4af2-9511-9c7d74121f3d Writer Name Tobias Reitz…" at bounding box center [317, 168] width 613 height 23
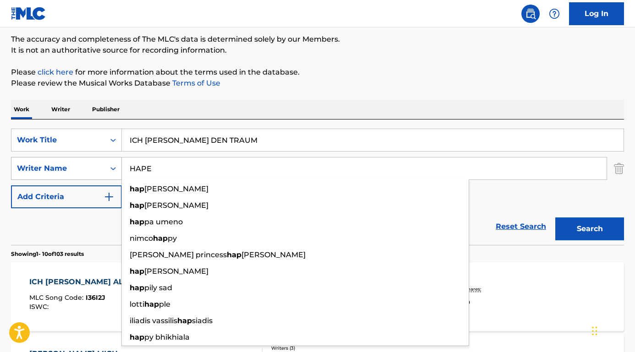
type input "HAPE"
click at [590, 229] on button "Search" at bounding box center [589, 229] width 69 height 23
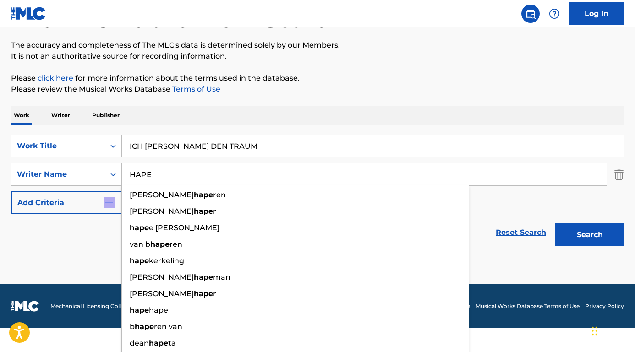
scroll to position [45, 0]
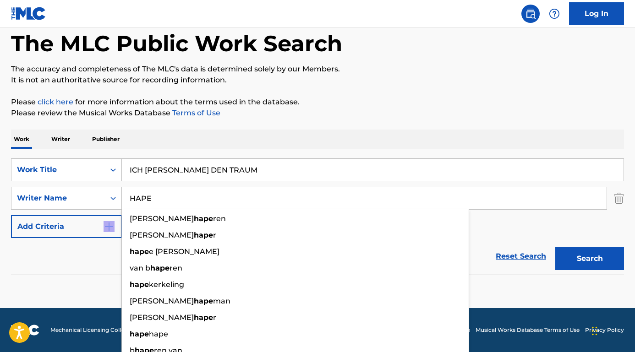
click at [74, 235] on form "SearchWithCriteriadf3cbc41-eb5c-424b-8aea-d442682022a9 Work Title ICH LIEB DEN …" at bounding box center [317, 217] width 613 height 116
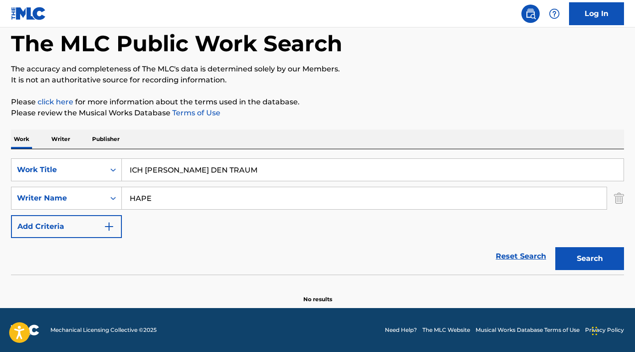
click at [167, 186] on div "SearchWithCriteriadf3cbc41-eb5c-424b-8aea-d442682022a9 Work Title ICH LIEB DEN …" at bounding box center [317, 199] width 613 height 80
drag, startPoint x: 207, startPoint y: 165, endPoint x: 90, endPoint y: 164, distance: 116.4
click at [81, 164] on div "SearchWithCriteriadf3cbc41-eb5c-424b-8aea-d442682022a9 Work Title ICH LIEB DEN …" at bounding box center [317, 170] width 613 height 23
paste input "De avond van mijn leven"
drag, startPoint x: 313, startPoint y: 171, endPoint x: 104, endPoint y: 159, distance: 209.7
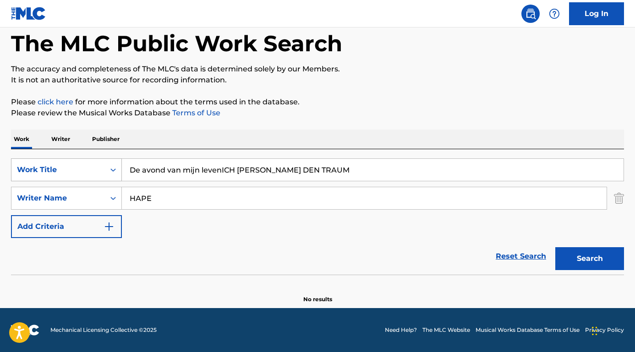
click at [104, 159] on div "SearchWithCriteriadf3cbc41-eb5c-424b-8aea-d442682022a9 Work Title De avond van …" at bounding box center [317, 170] width 613 height 23
paste input "Search Form"
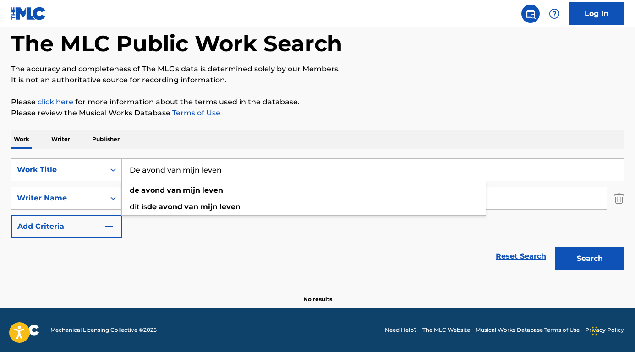
type input "De avond van mijn leven"
drag, startPoint x: 184, startPoint y: 121, endPoint x: 178, endPoint y: 148, distance: 26.7
click at [184, 121] on div "The MLC Public Work Search The accuracy and completeness of The MLC's data is d…" at bounding box center [317, 154] width 635 height 299
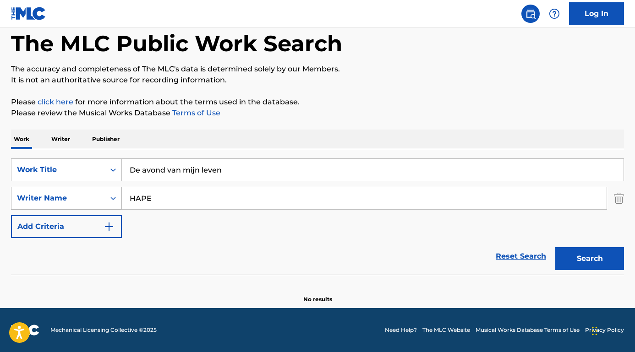
drag, startPoint x: 166, startPoint y: 200, endPoint x: 88, endPoint y: 196, distance: 77.5
click at [88, 196] on div "SearchWithCriteria6e0dda6f-ba33-4af2-9511-9c7d74121f3d Writer Name HAPE" at bounding box center [317, 198] width 613 height 23
click at [590, 259] on button "Search" at bounding box center [589, 258] width 69 height 23
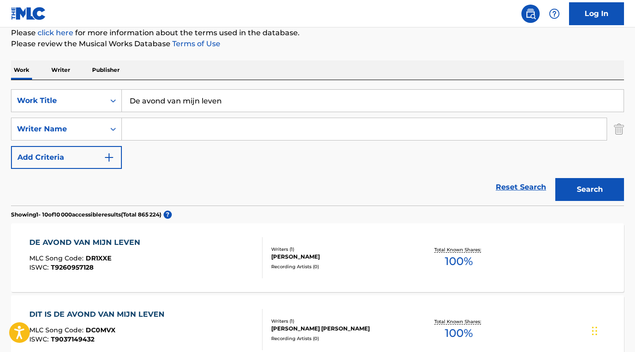
scroll to position [108, 0]
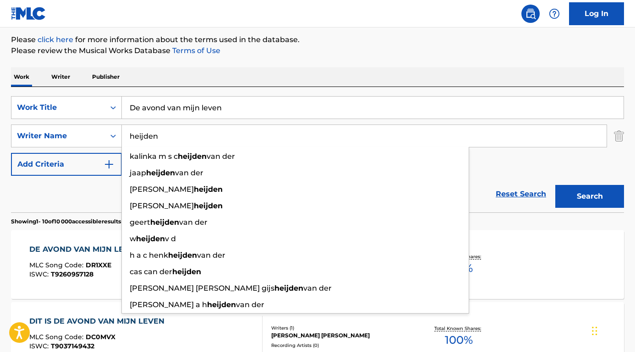
click at [590, 197] on button "Search" at bounding box center [589, 196] width 69 height 23
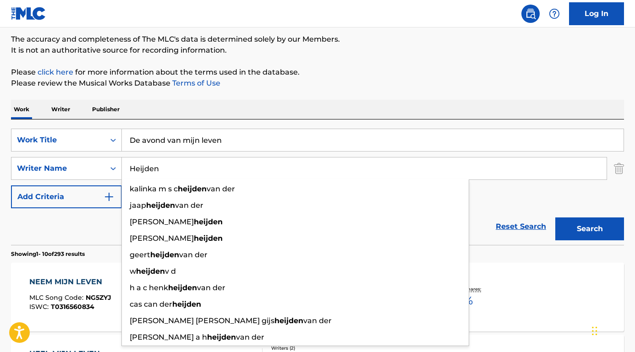
click at [186, 169] on input "Heijden" at bounding box center [364, 169] width 485 height 22
type input "Heijden"
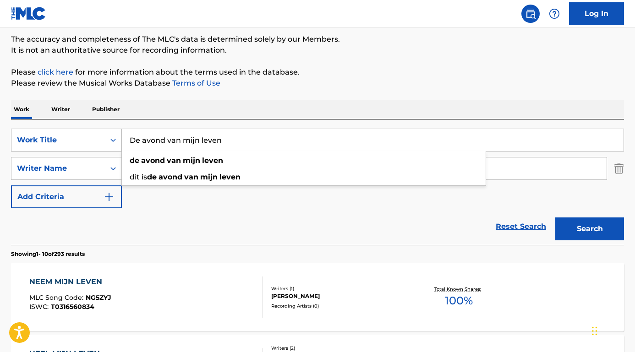
drag, startPoint x: 235, startPoint y: 135, endPoint x: 98, endPoint y: 136, distance: 137.4
click at [98, 136] on div "SearchWithCriteriadf3cbc41-eb5c-424b-8aea-d442682022a9 Work Title De avond van …" at bounding box center [317, 140] width 613 height 23
drag, startPoint x: 224, startPoint y: 143, endPoint x: 112, endPoint y: 142, distance: 112.2
click at [112, 142] on div "SearchWithCriteriadf3cbc41-eb5c-424b-8aea-d442682022a9 Work Title De avond van …" at bounding box center [317, 140] width 613 height 23
click at [231, 195] on div "SearchWithCriteriadf3cbc41-eb5c-424b-8aea-d442682022a9 Work Title De avond van …" at bounding box center [317, 169] width 613 height 80
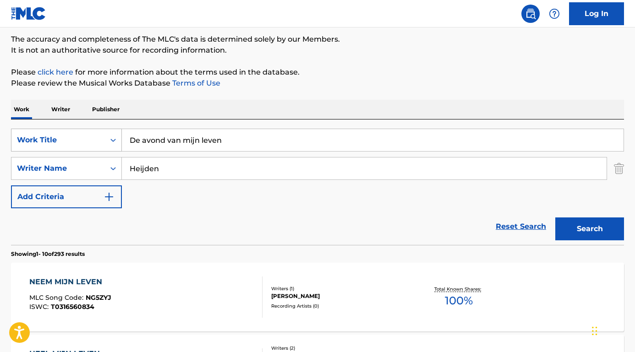
drag, startPoint x: 235, startPoint y: 139, endPoint x: 74, endPoint y: 139, distance: 161.2
click at [74, 139] on div "SearchWithCriteriadf3cbc41-eb5c-424b-8aea-d442682022a9 Work Title De avond van …" at bounding box center [317, 140] width 613 height 23
paste input "Search Form"
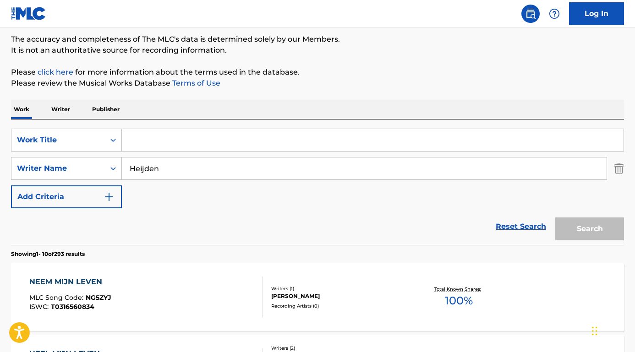
paste input "rom God's Perspective"
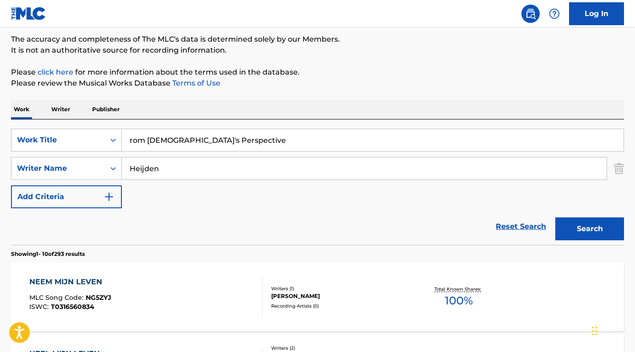
click at [127, 135] on input "rom God's Perspective" at bounding box center [373, 140] width 502 height 22
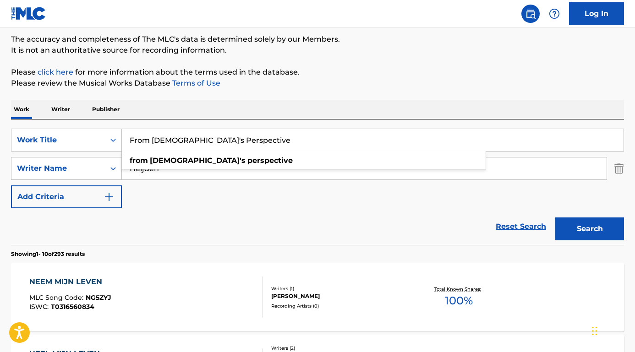
type input "From God's Perspective"
click at [148, 218] on div "Reset Search Search" at bounding box center [317, 226] width 613 height 37
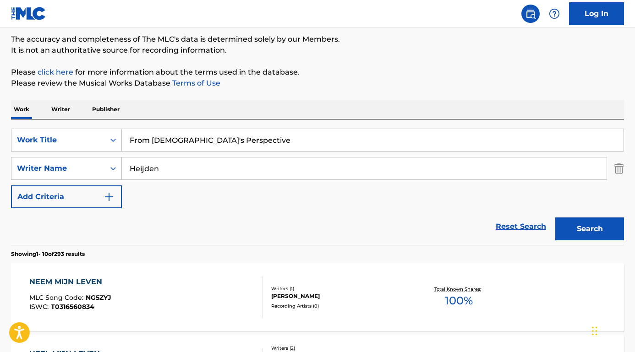
drag, startPoint x: 163, startPoint y: 172, endPoint x: 31, endPoint y: 157, distance: 132.8
click at [31, 157] on div "SearchWithCriteriadf3cbc41-eb5c-424b-8aea-d442682022a9 Work Title From God's Pe…" at bounding box center [317, 169] width 613 height 80
click at [590, 229] on button "Search" at bounding box center [589, 229] width 69 height 23
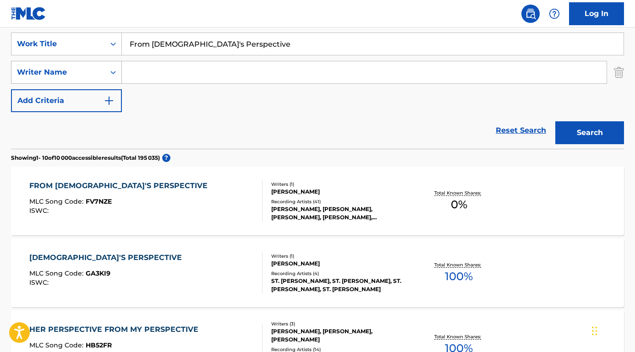
scroll to position [192, 0]
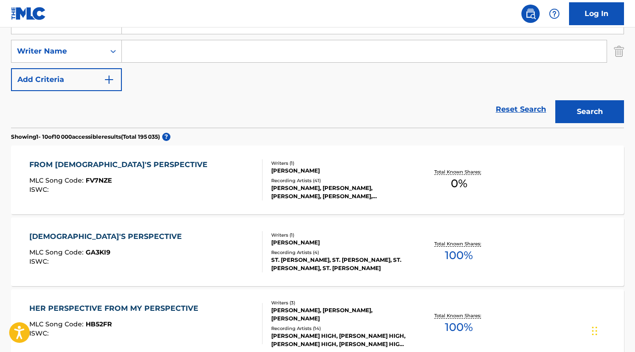
click at [49, 163] on div "FROM GOD'S PERSPECTIVE" at bounding box center [120, 164] width 183 height 11
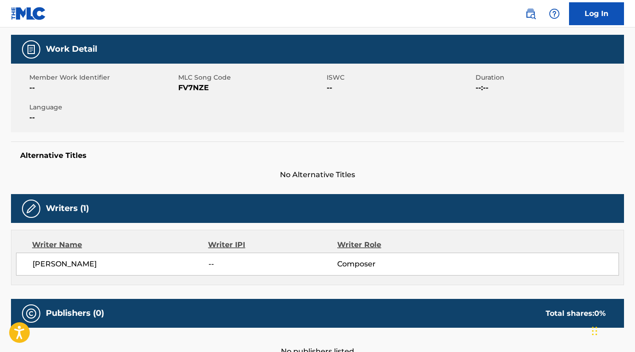
scroll to position [135, 0]
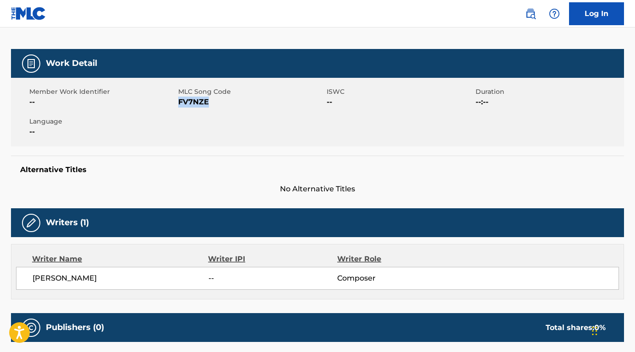
drag, startPoint x: 178, startPoint y: 80, endPoint x: 230, endPoint y: 80, distance: 51.8
click at [230, 97] on span "FV7NZE" at bounding box center [251, 102] width 147 height 11
copy span "FV7NZE"
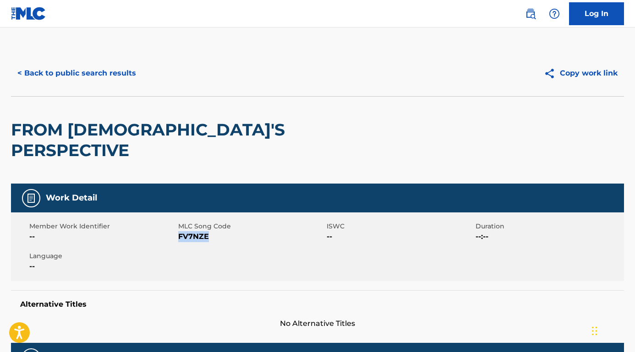
scroll to position [0, 0]
click at [121, 78] on button "< Back to public search results" at bounding box center [76, 73] width 131 height 23
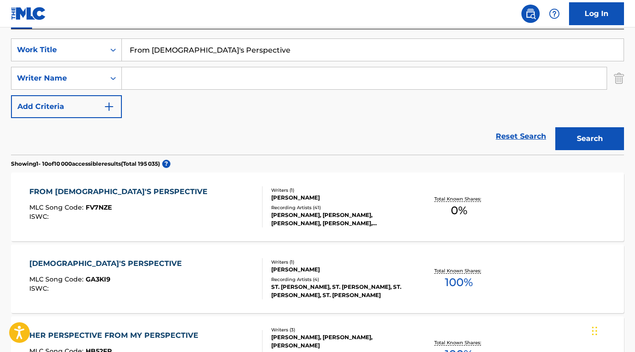
scroll to position [157, 0]
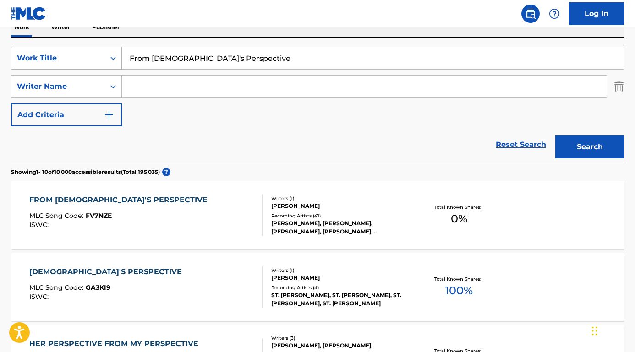
drag, startPoint x: 223, startPoint y: 58, endPoint x: 71, endPoint y: 56, distance: 152.1
click at [71, 56] on div "SearchWithCriteriadf3cbc41-eb5c-424b-8aea-d442682022a9 Work Title From God's Pe…" at bounding box center [317, 58] width 613 height 23
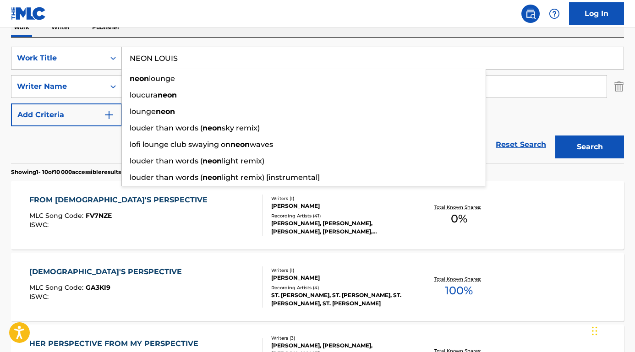
click at [590, 147] on button "Search" at bounding box center [589, 147] width 69 height 23
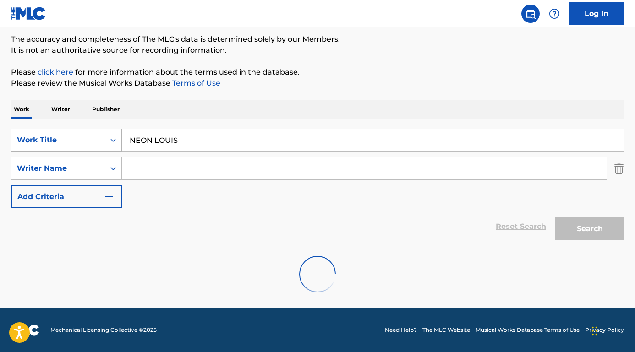
scroll to position [75, 0]
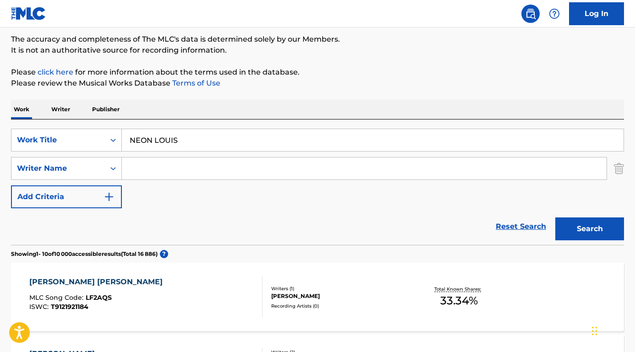
drag, startPoint x: 157, startPoint y: 138, endPoint x: 261, endPoint y: 150, distance: 105.1
click at [261, 150] on input "NEON LOUIS" at bounding box center [373, 140] width 502 height 22
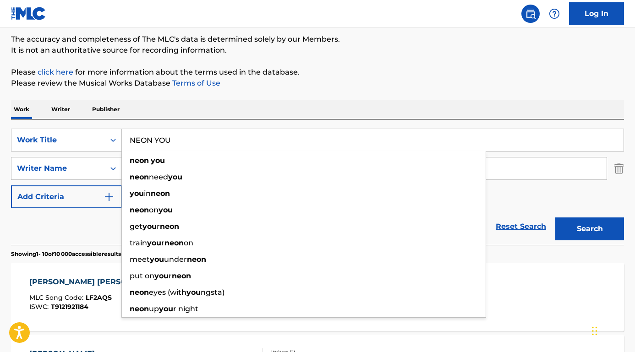
type input "NEON YOU"
click at [590, 229] on button "Search" at bounding box center [589, 229] width 69 height 23
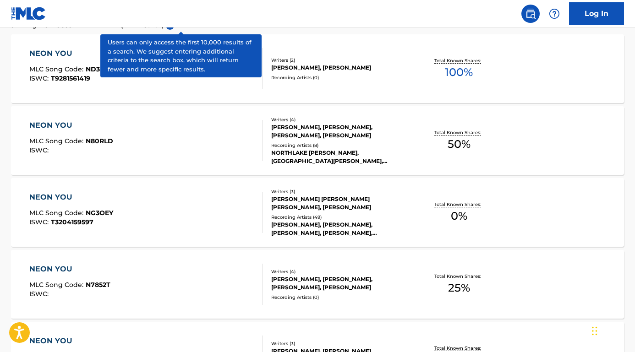
scroll to position [306, 0]
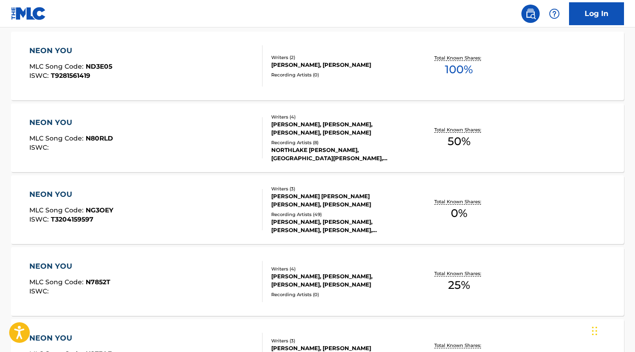
click at [57, 194] on div "NEON YOU" at bounding box center [71, 194] width 84 height 11
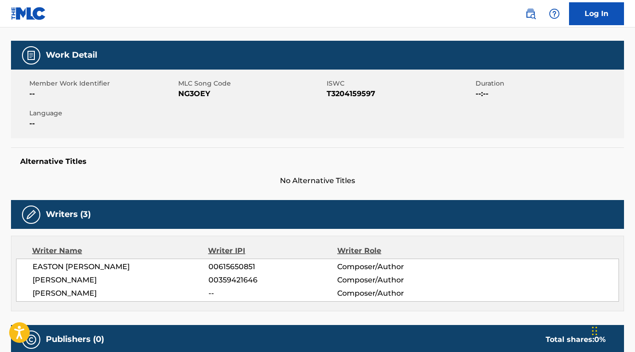
scroll to position [120, 0]
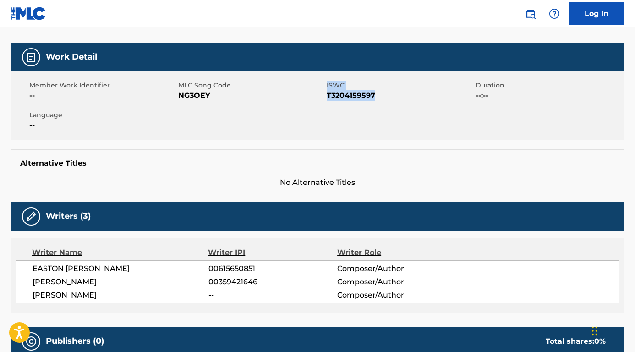
drag, startPoint x: 326, startPoint y: 94, endPoint x: 384, endPoint y: 95, distance: 57.7
click at [384, 95] on div "Member Work Identifier -- MLC Song Code NG3OEY ISWC T3204159597 Duration --:-- …" at bounding box center [317, 105] width 613 height 69
click at [384, 95] on span "T3204159597" at bounding box center [400, 95] width 147 height 11
drag, startPoint x: 383, startPoint y: 98, endPoint x: 328, endPoint y: 95, distance: 55.0
click at [327, 97] on span "T3204159597" at bounding box center [400, 95] width 147 height 11
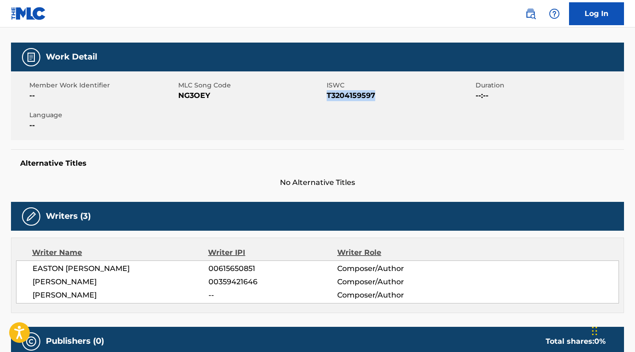
copy span "T3204159597"
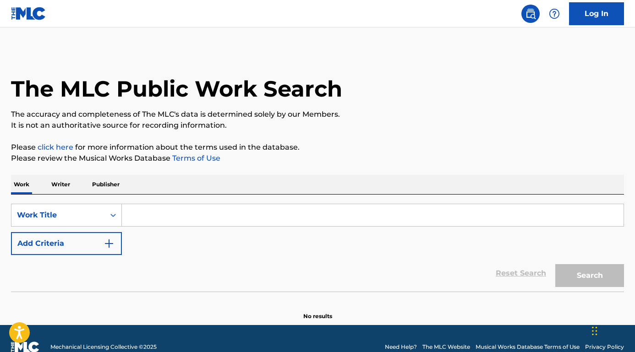
click at [148, 209] on input "Search Form" at bounding box center [373, 215] width 502 height 22
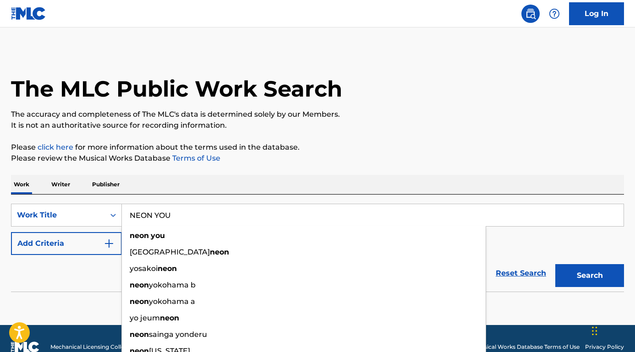
type input "NEON YOU"
click at [590, 276] on button "Search" at bounding box center [589, 275] width 69 height 23
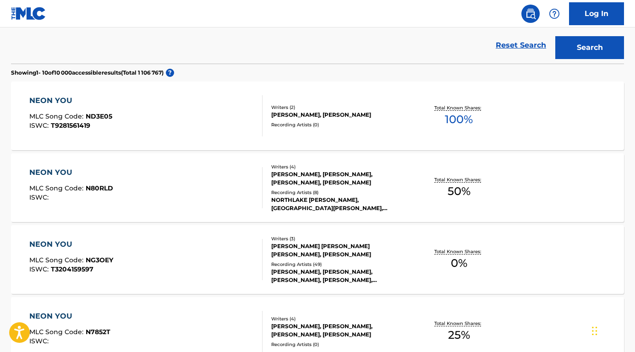
scroll to position [251, 0]
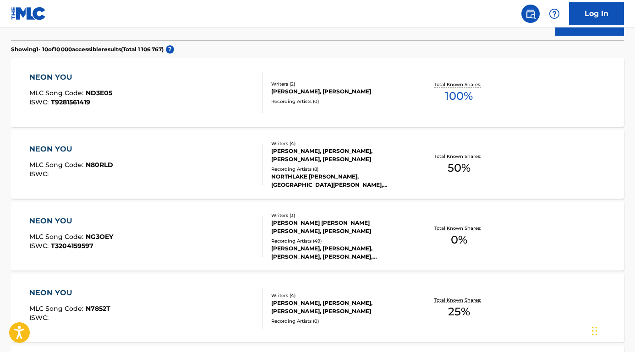
click at [65, 223] on div "NEON YOU" at bounding box center [71, 221] width 84 height 11
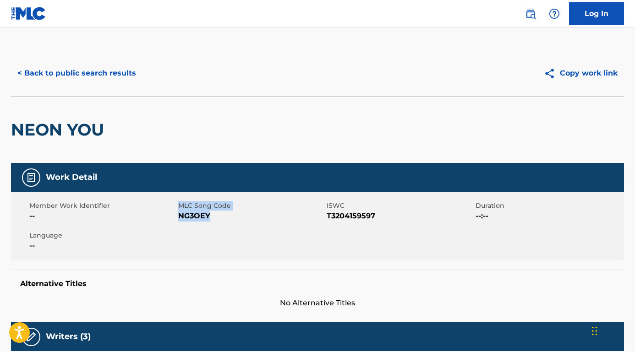
drag, startPoint x: 220, startPoint y: 212, endPoint x: 178, endPoint y: 218, distance: 42.1
click at [178, 218] on span "NG3OEY" at bounding box center [251, 216] width 147 height 11
copy span "NG3OEY"
click at [122, 75] on button "< Back to public search results" at bounding box center [76, 73] width 131 height 23
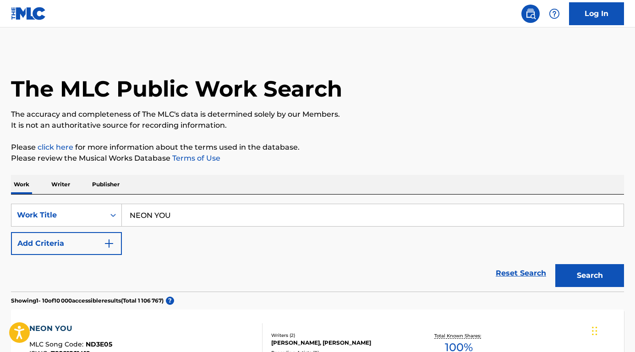
click at [78, 240] on button "Add Criteria" at bounding box center [66, 243] width 111 height 23
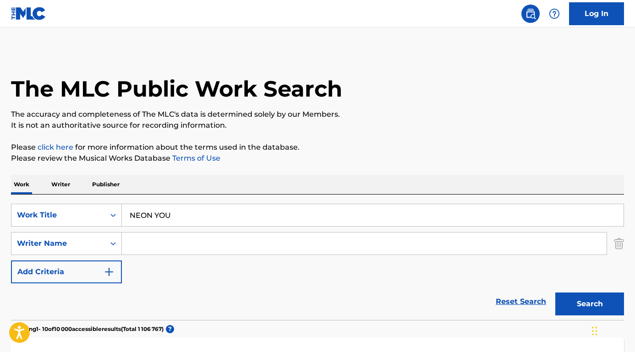
click at [152, 242] on input "Search Form" at bounding box center [364, 244] width 485 height 22
paste input "Donovan Keith Frank"
type input "Donovan Keith Frank"
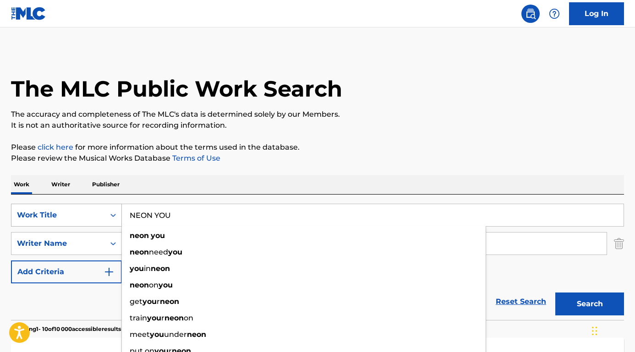
drag, startPoint x: 184, startPoint y: 212, endPoint x: 87, endPoint y: 210, distance: 97.1
click at [87, 210] on div "SearchWithCriteria8ae4309a-4633-42c0-a38b-5161fef205a7 Work Title NEON YOU neon…" at bounding box center [317, 215] width 613 height 23
type input "J"
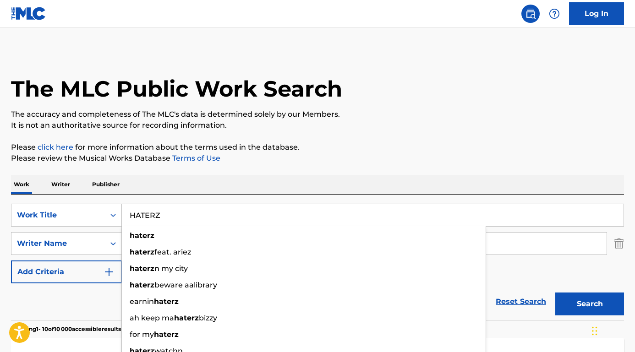
type input "HATERZ"
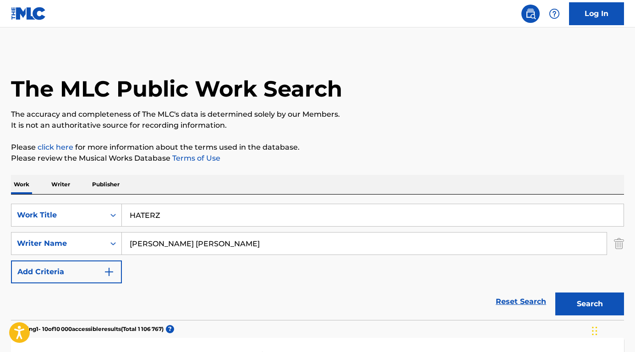
drag, startPoint x: 79, startPoint y: 298, endPoint x: 73, endPoint y: 299, distance: 6.5
click at [80, 299] on div "Reset Search Search" at bounding box center [317, 302] width 613 height 37
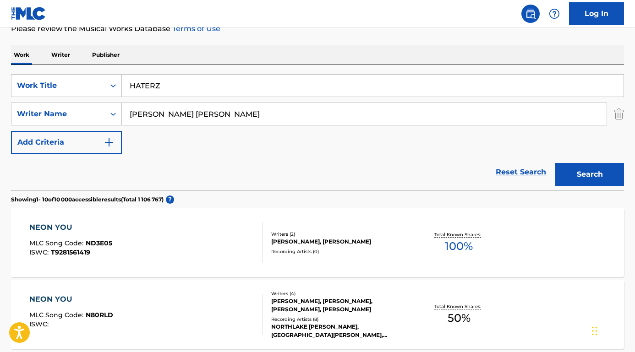
scroll to position [197, 0]
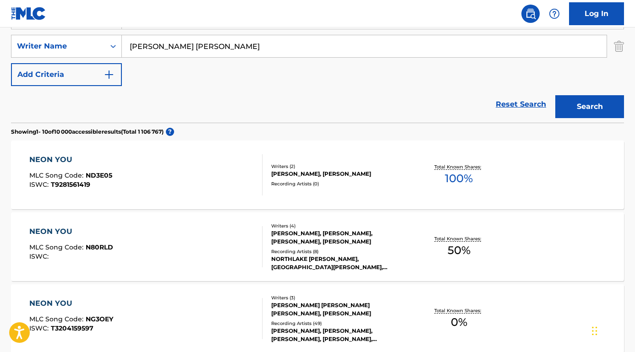
click at [584, 115] on button "Search" at bounding box center [589, 106] width 69 height 23
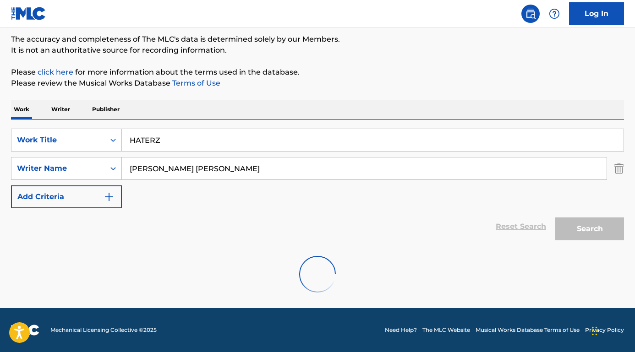
scroll to position [45, 0]
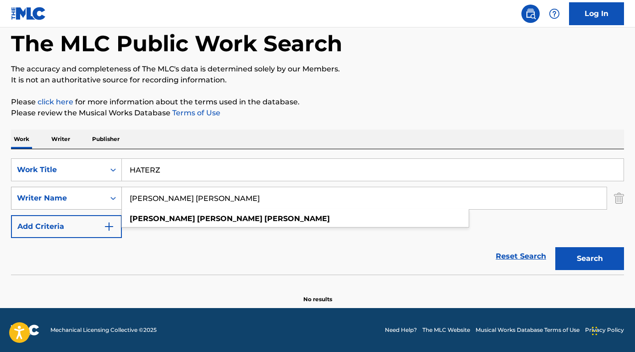
drag, startPoint x: 187, startPoint y: 198, endPoint x: 52, endPoint y: 189, distance: 135.9
click at [52, 189] on div "SearchWithCriteria49d9c365-2836-4a0a-83b2-dbd15e72b0db Writer Name Donovan Keit…" at bounding box center [317, 198] width 613 height 23
click at [590, 259] on button "Search" at bounding box center [589, 258] width 69 height 23
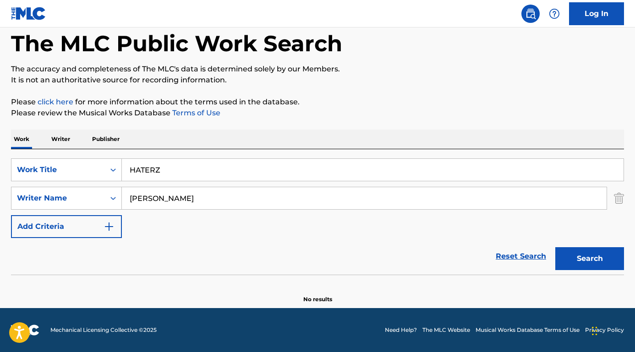
click at [58, 256] on div "Reset Search Search" at bounding box center [317, 256] width 613 height 37
click at [192, 168] on input "HATERZ" at bounding box center [373, 170] width 502 height 22
click at [334, 88] on div "The MLC Public Work Search The accuracy and completeness of The MLC's data is d…" at bounding box center [317, 154] width 635 height 299
drag, startPoint x: 157, startPoint y: 199, endPoint x: 87, endPoint y: 194, distance: 69.8
click at [87, 194] on div "SearchWithCriteria49d9c365-2836-4a0a-83b2-dbd15e72b0db Writer Name Frank" at bounding box center [317, 198] width 613 height 23
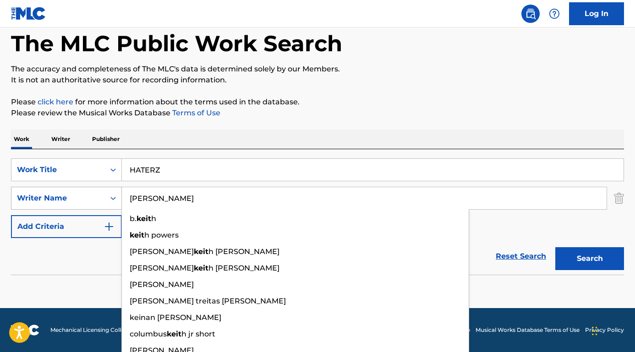
type input "KEITH"
click at [590, 259] on button "Search" at bounding box center [589, 258] width 69 height 23
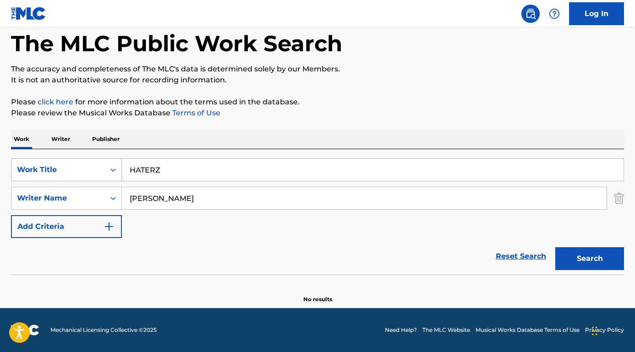
drag, startPoint x: 189, startPoint y: 166, endPoint x: 116, endPoint y: 161, distance: 73.4
click at [116, 161] on div "SearchWithCriteria8ae4309a-4633-42c0-a38b-5161fef205a7 Work Title HATERZ" at bounding box center [317, 170] width 613 height 23
paste input "Dear Elizabeth"
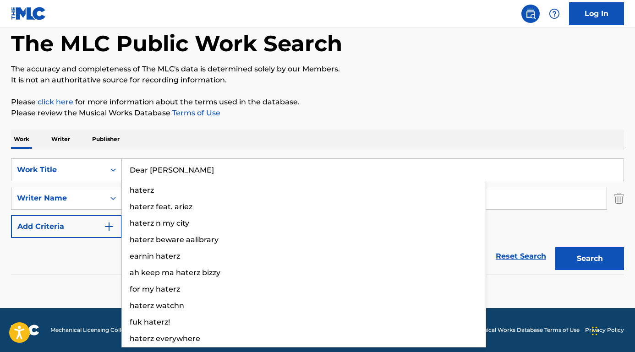
type input "Dear Elizabeth"
click at [146, 146] on div "Work Writer Publisher" at bounding box center [317, 139] width 613 height 19
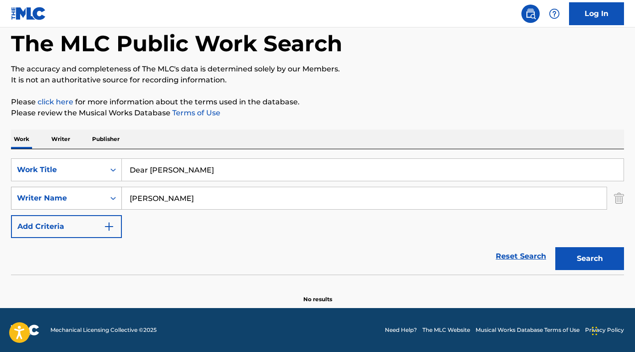
drag, startPoint x: 159, startPoint y: 197, endPoint x: 103, endPoint y: 197, distance: 55.4
click at [103, 197] on div "SearchWithCriteria49d9c365-2836-4a0a-83b2-dbd15e72b0db Writer Name KEITH" at bounding box center [317, 198] width 613 height 23
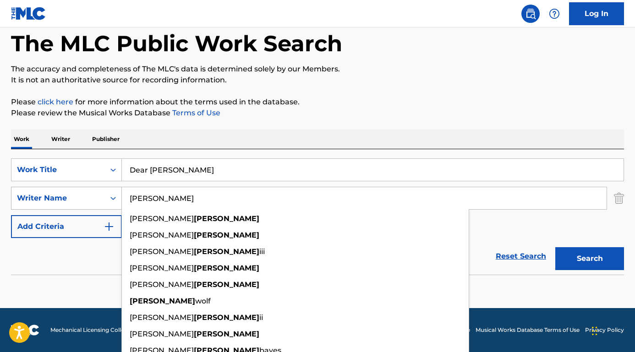
type input "carter"
click at [590, 259] on button "Search" at bounding box center [589, 258] width 69 height 23
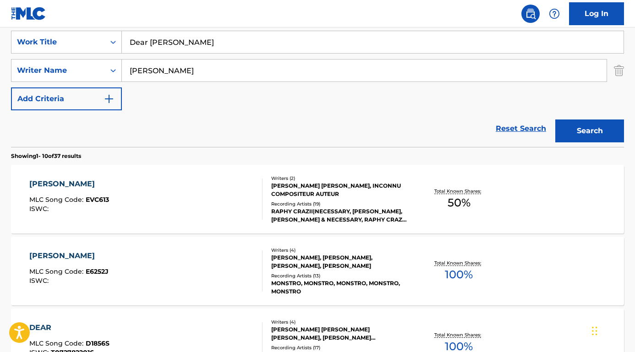
scroll to position [173, 0]
drag, startPoint x: 155, startPoint y: 74, endPoint x: 126, endPoint y: 74, distance: 29.8
click at [126, 74] on input "carter" at bounding box center [364, 71] width 485 height 22
click at [590, 131] on button "Search" at bounding box center [589, 131] width 69 height 23
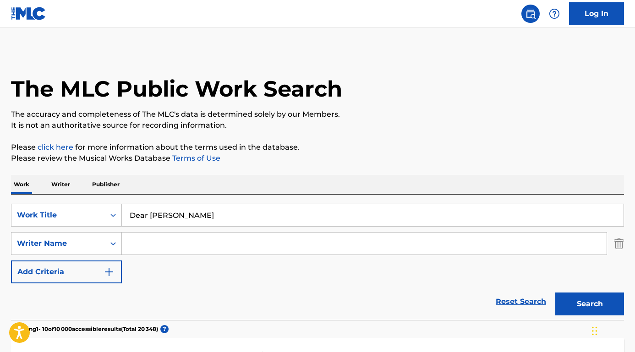
scroll to position [0, 0]
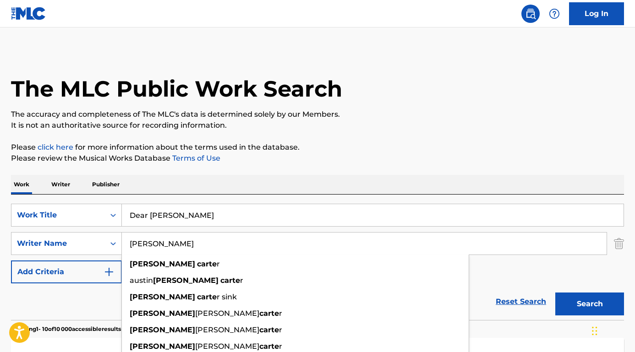
click at [590, 304] on button "Search" at bounding box center [589, 304] width 69 height 23
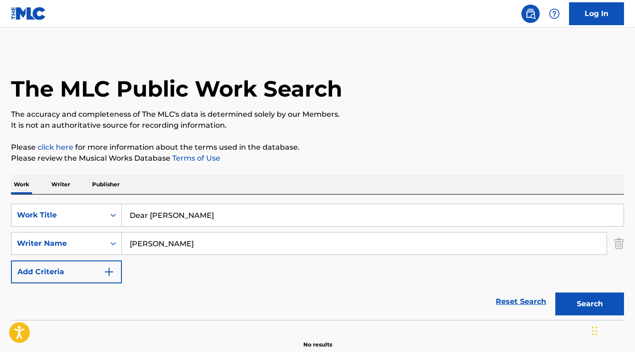
scroll to position [11, 0]
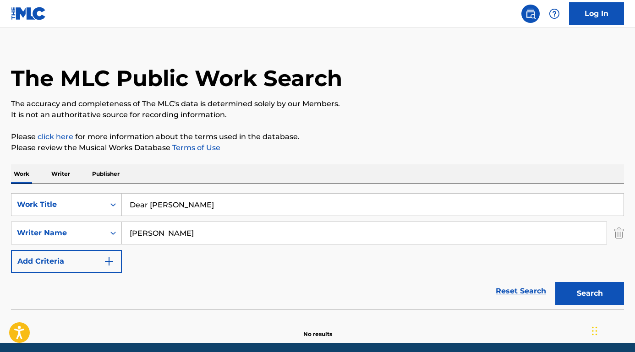
drag, startPoint x: 186, startPoint y: 229, endPoint x: 233, endPoint y: 245, distance: 49.8
click at [233, 245] on div "SearchWithCriteria8ae4309a-4633-42c0-a38b-5161fef205a7 Work Title Dear Elizabet…" at bounding box center [317, 233] width 613 height 80
paste input "Jacqui McDonald"
click at [590, 294] on button "Search" at bounding box center [589, 293] width 69 height 23
drag, startPoint x: 202, startPoint y: 235, endPoint x: 123, endPoint y: 236, distance: 79.3
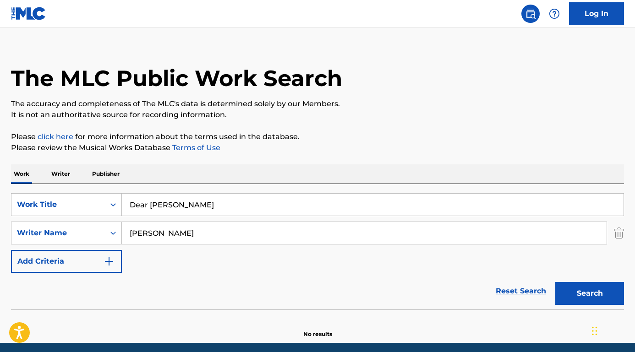
click at [123, 235] on input "Jacqui McDonald" at bounding box center [364, 233] width 485 height 22
click at [161, 241] on input "Jacqui McDonald" at bounding box center [364, 233] width 485 height 22
click at [164, 234] on input "Jacqui McDonald" at bounding box center [364, 233] width 485 height 22
drag, startPoint x: 157, startPoint y: 234, endPoint x: 67, endPoint y: 228, distance: 89.5
click at [67, 228] on div "SearchWithCriteria49d9c365-2836-4a0a-83b2-dbd15e72b0db Writer Name Jacqui McDon…" at bounding box center [317, 233] width 613 height 23
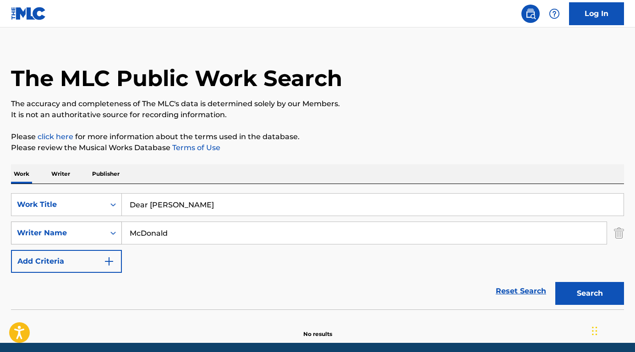
click at [590, 294] on button "Search" at bounding box center [589, 293] width 69 height 23
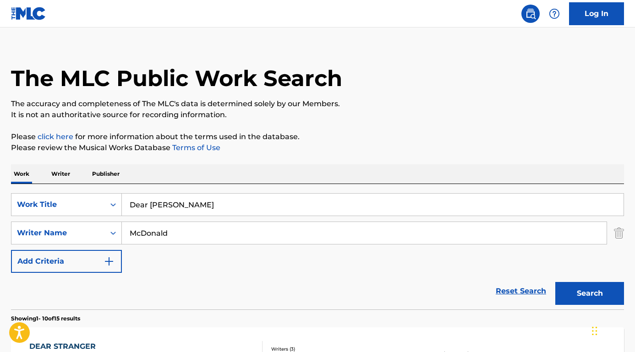
click at [259, 175] on div "Work Writer Publisher" at bounding box center [317, 173] width 613 height 19
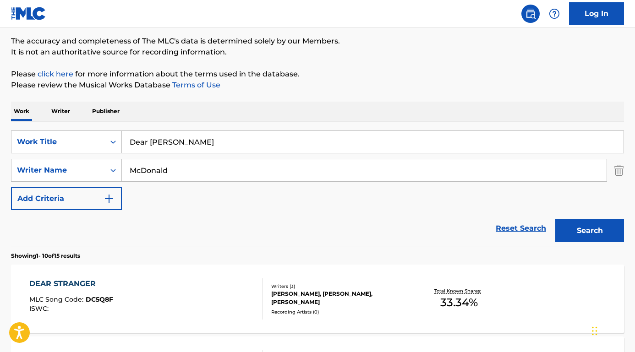
scroll to position [124, 0]
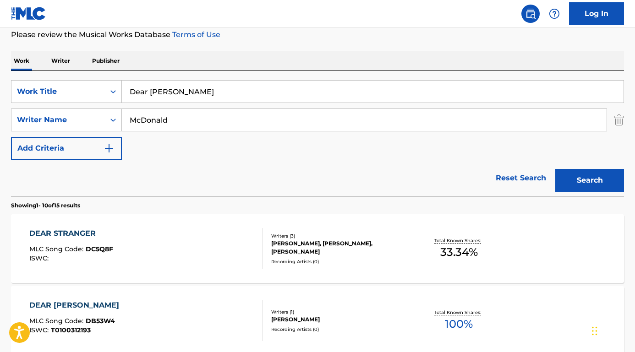
click at [140, 121] on input "McDonald" at bounding box center [364, 120] width 485 height 22
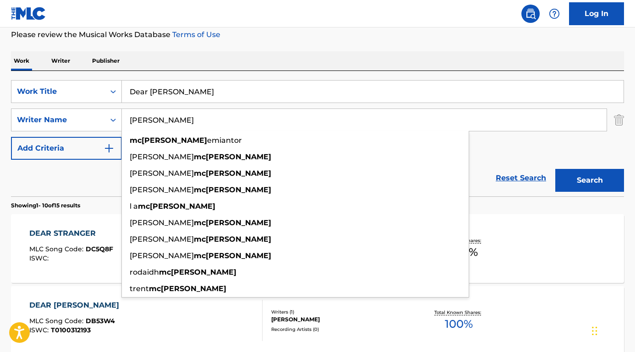
click at [590, 180] on button "Search" at bounding box center [589, 180] width 69 height 23
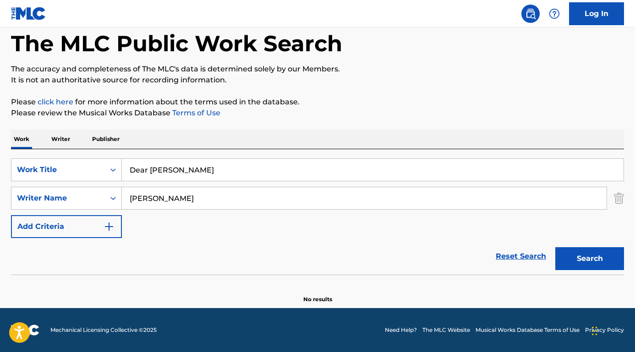
scroll to position [45, 0]
click at [136, 201] on input "Mc Donald" at bounding box center [364, 198] width 485 height 22
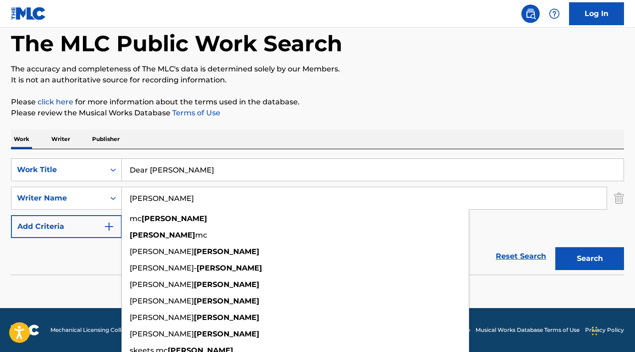
type input "Mac Donald"
click at [590, 259] on button "Search" at bounding box center [589, 258] width 69 height 23
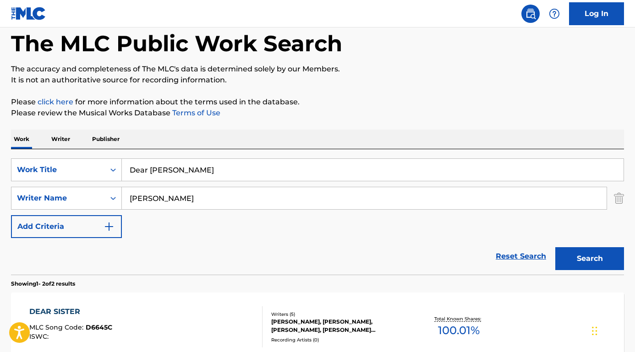
click at [249, 152] on div "SearchWithCriteria8ae4309a-4633-42c0-a38b-5161fef205a7 Work Title Dear Elizabet…" at bounding box center [317, 212] width 613 height 126
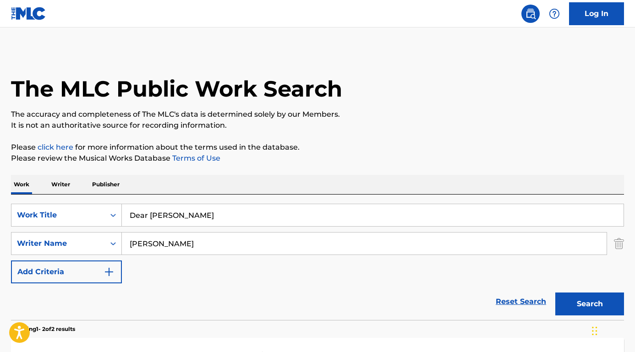
scroll to position [0, 0]
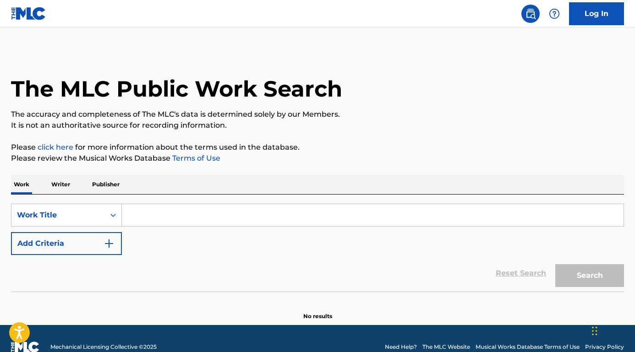
click at [148, 221] on input "Search Form" at bounding box center [373, 215] width 502 height 22
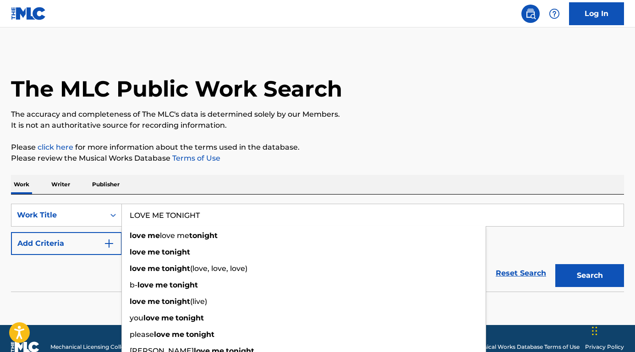
type input "LOVE ME TONIGHT"
click at [89, 268] on div "Reset Search Search" at bounding box center [317, 273] width 613 height 37
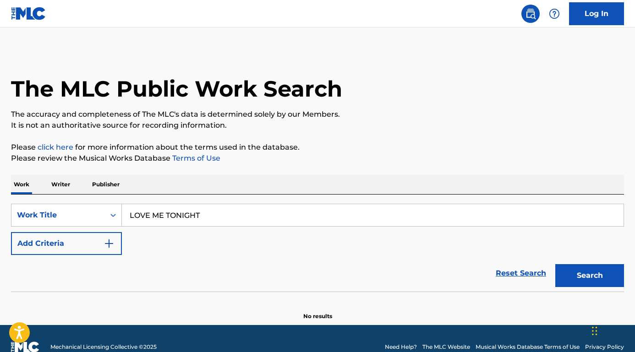
click at [87, 240] on button "Add Criteria" at bounding box center [66, 243] width 111 height 23
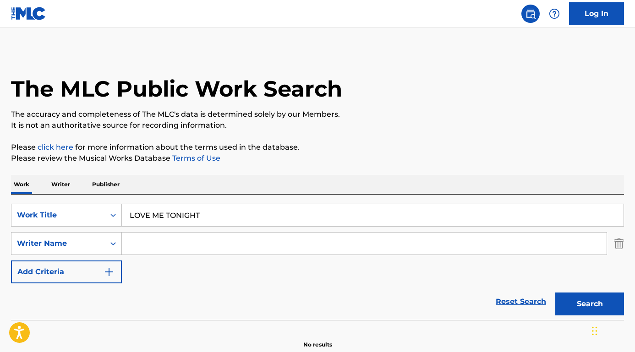
click at [136, 240] on input "Search Form" at bounding box center [364, 244] width 485 height 22
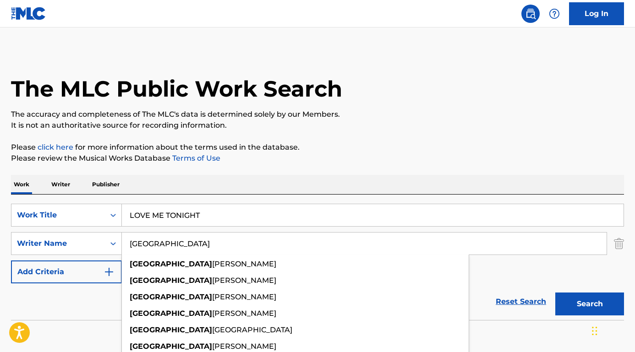
click at [89, 283] on button "Add Criteria" at bounding box center [66, 272] width 111 height 23
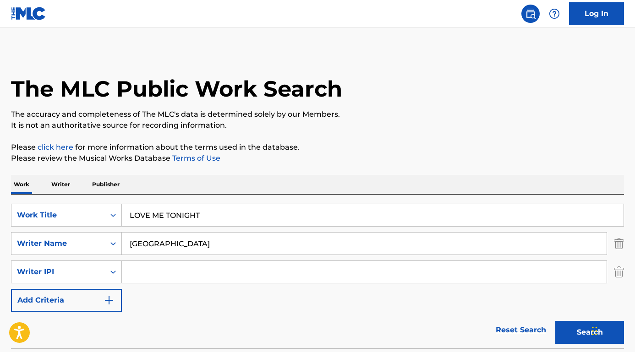
click at [581, 325] on button "Search" at bounding box center [589, 332] width 69 height 23
drag, startPoint x: 169, startPoint y: 249, endPoint x: 90, endPoint y: 235, distance: 80.1
click at [87, 235] on div "SearchWithCriteria6e25978d-9f7c-451c-86b9-0a15a8f9915b Writer Name DENVER" at bounding box center [317, 243] width 613 height 23
paste input "Used 20 time(s) Emily Weisband"
drag, startPoint x: 193, startPoint y: 247, endPoint x: 72, endPoint y: 223, distance: 123.4
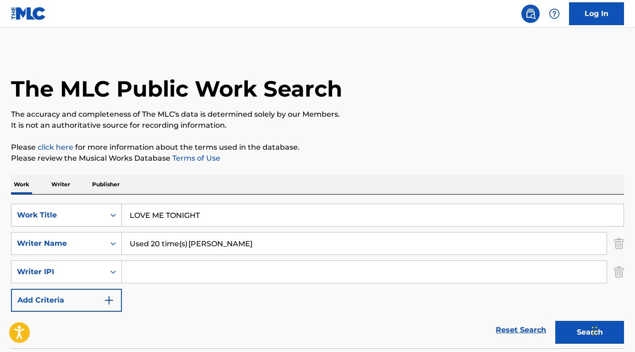
click at [72, 223] on div "SearchWithCriteriaab5f2e71-3be5-4ce7-854e-c18ee3c4e1c0 Work Title LOVE ME TONIG…" at bounding box center [317, 258] width 613 height 108
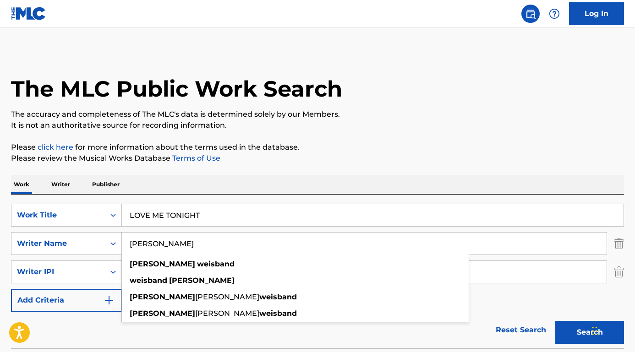
type input "Emily Weisband"
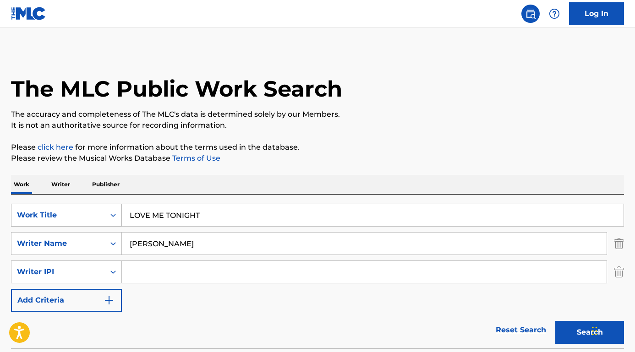
drag, startPoint x: 208, startPoint y: 212, endPoint x: 109, endPoint y: 211, distance: 98.0
click at [109, 211] on div "SearchWithCriteriaab5f2e71-3be5-4ce7-854e-c18ee3c4e1c0 Work Title LOVE ME TONIG…" at bounding box center [317, 215] width 613 height 23
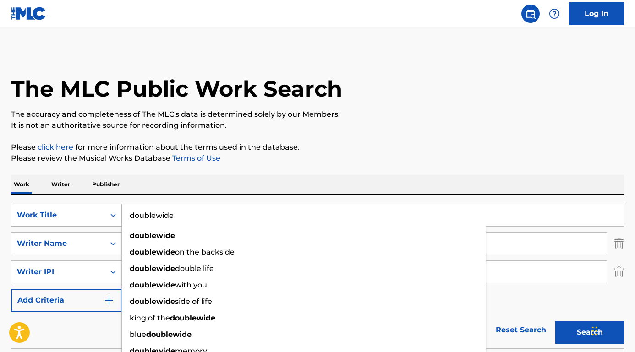
click at [590, 333] on button "Search" at bounding box center [589, 332] width 69 height 23
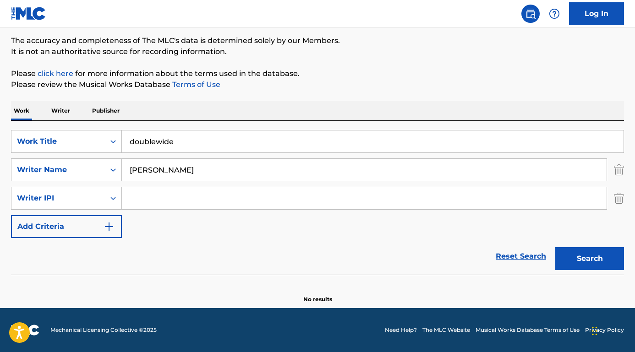
scroll to position [74, 0]
click at [155, 142] on input "doublewide" at bounding box center [373, 142] width 502 height 22
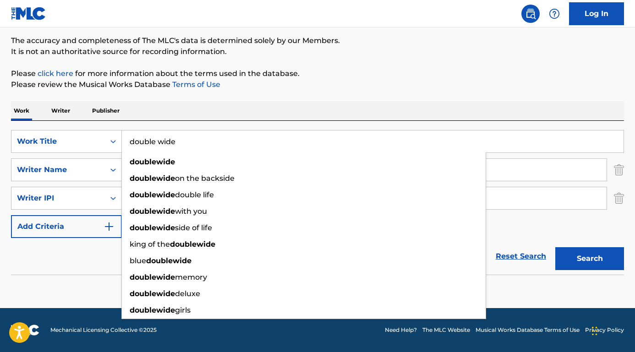
type input "double wide"
click at [590, 259] on button "Search" at bounding box center [589, 258] width 69 height 23
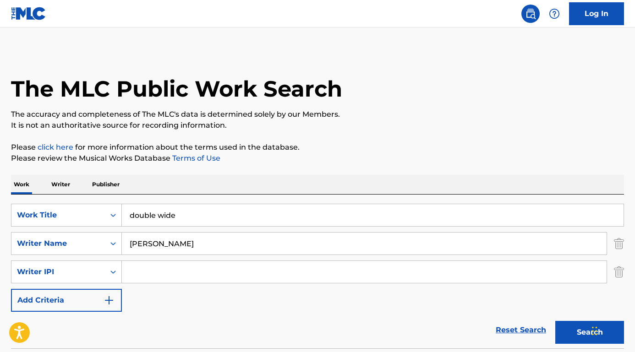
scroll to position [0, 0]
drag, startPoint x: 205, startPoint y: 242, endPoint x: 98, endPoint y: 238, distance: 106.8
click at [98, 238] on div "SearchWithCriteria6e25978d-9f7c-451c-86b9-0a15a8f9915b Writer Name Emily Weisba…" at bounding box center [317, 243] width 613 height 23
paste input "Neil Stephen Cicierega"
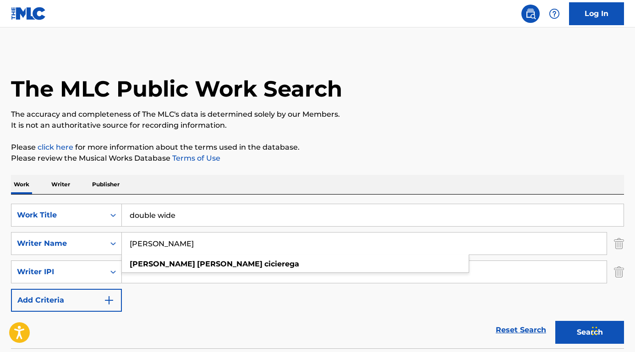
type input "Neil Stephen Cicierega"
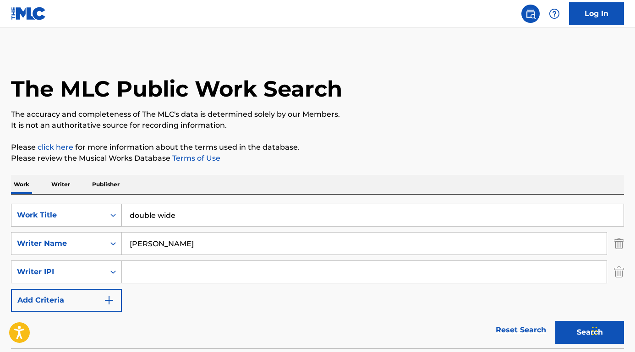
drag, startPoint x: 190, startPoint y: 216, endPoint x: 101, endPoint y: 214, distance: 89.4
click at [101, 214] on div "SearchWithCriteriaab5f2e71-3be5-4ce7-854e-c18ee3c4e1c0 Work Title double wide" at bounding box center [317, 215] width 613 height 23
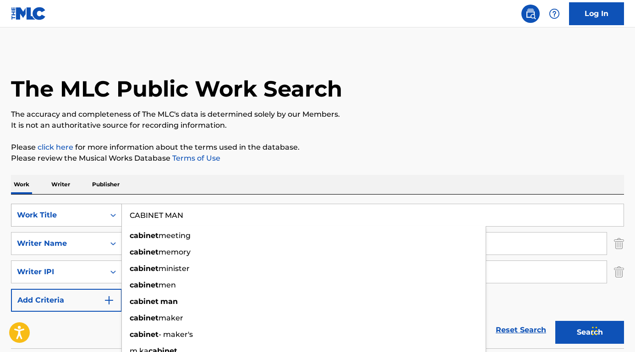
type input "CABINET MAN"
click at [590, 333] on button "Search" at bounding box center [589, 332] width 69 height 23
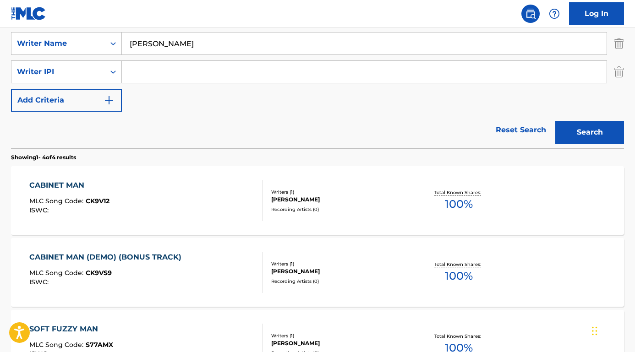
scroll to position [250, 0]
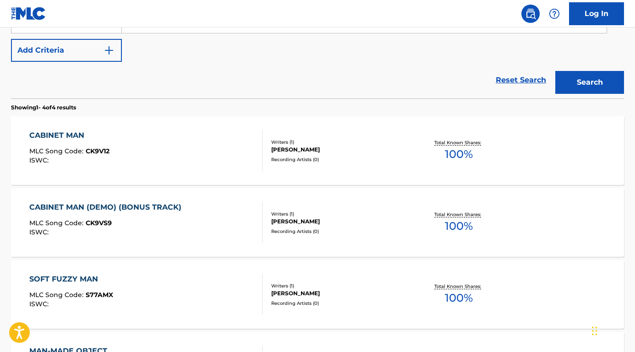
click at [77, 138] on div "CABINET MAN" at bounding box center [69, 135] width 80 height 11
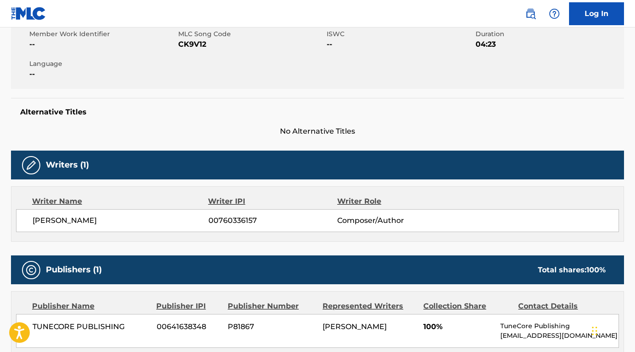
scroll to position [144, 0]
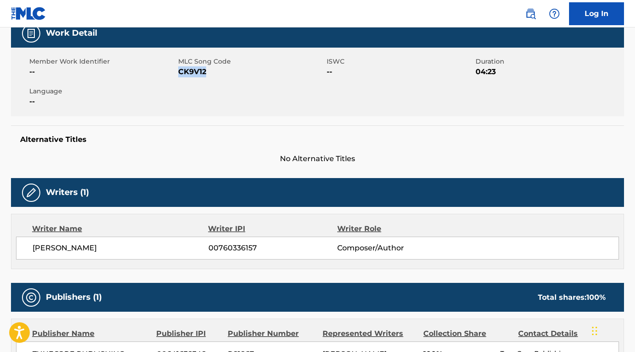
drag, startPoint x: 219, startPoint y: 73, endPoint x: 178, endPoint y: 72, distance: 40.8
click at [178, 72] on span "CK9V12" at bounding box center [251, 71] width 147 height 11
copy span "CK9V12"
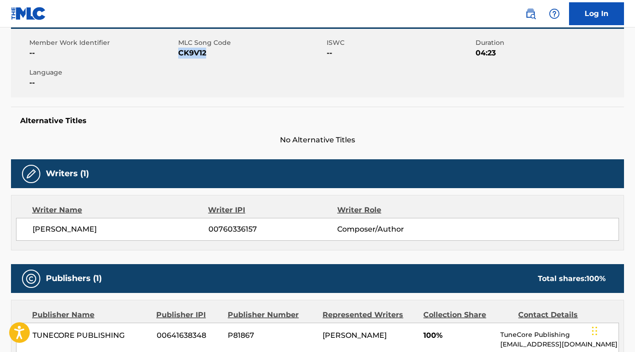
scroll to position [192, 0]
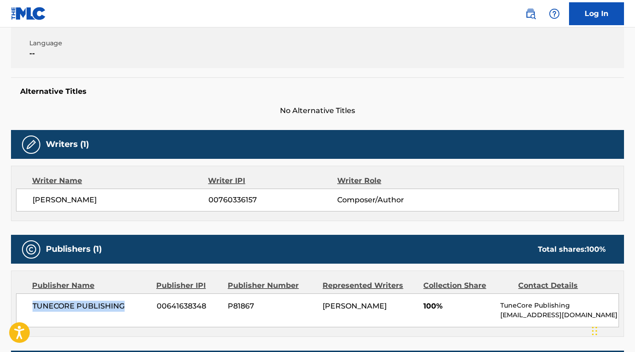
drag, startPoint x: 137, startPoint y: 310, endPoint x: 28, endPoint y: 309, distance: 109.5
click at [28, 309] on div "TUNECORE PUBLISHING 00641638348 P81867 NEIL STEPHEN CICIEREGA 100% TuneCore Pub…" at bounding box center [317, 311] width 603 height 34
copy span "TUNECORE PUBLISHING"
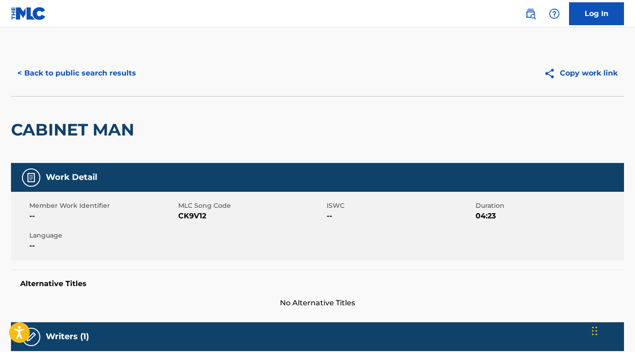
scroll to position [0, 0]
click at [98, 75] on button "< Back to public search results" at bounding box center [76, 73] width 131 height 23
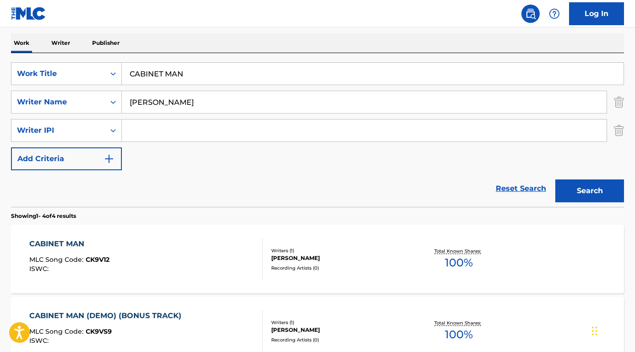
scroll to position [131, 0]
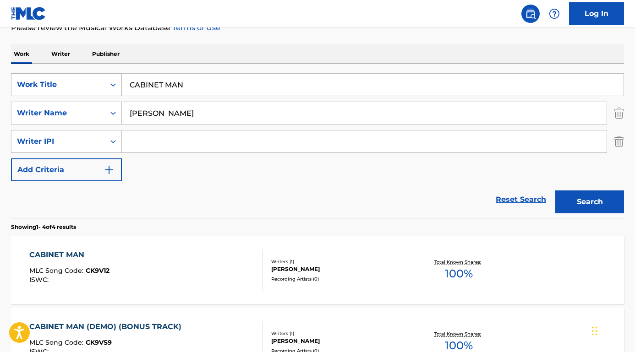
drag, startPoint x: 218, startPoint y: 90, endPoint x: 69, endPoint y: 89, distance: 149.3
click at [69, 89] on div "SearchWithCriteriaab5f2e71-3be5-4ce7-854e-c18ee3c4e1c0 Work Title CABINET MAN" at bounding box center [317, 84] width 613 height 23
paste input "Two Trucks"
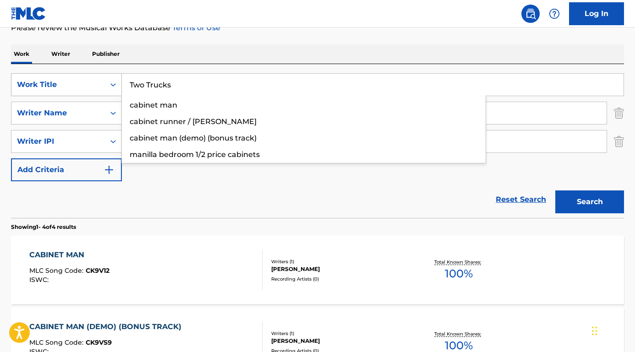
type input "Two Trucks"
click at [590, 202] on button "Search" at bounding box center [589, 202] width 69 height 23
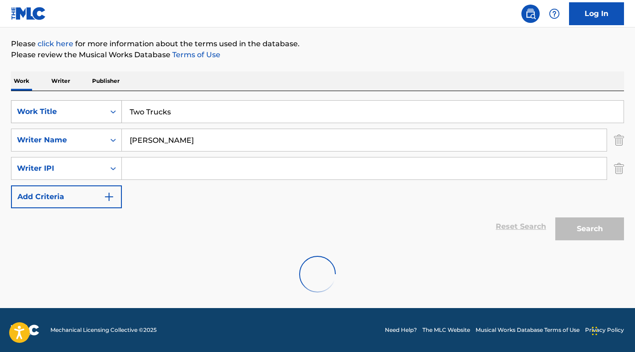
scroll to position [104, 0]
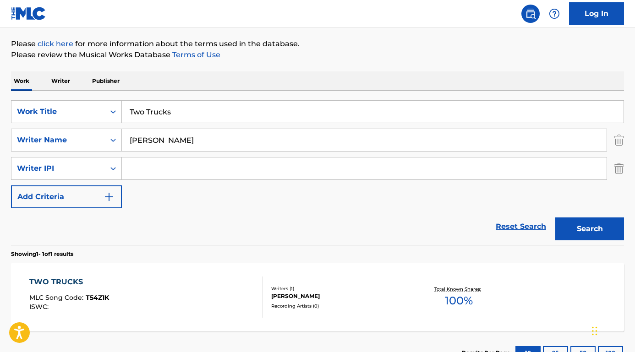
click at [77, 279] on div "TWO TRUCKS" at bounding box center [69, 282] width 80 height 11
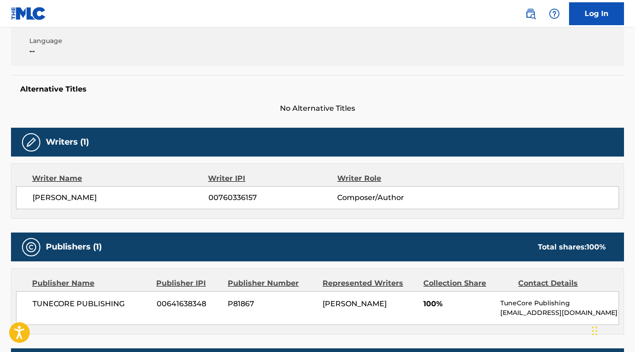
scroll to position [96, 0]
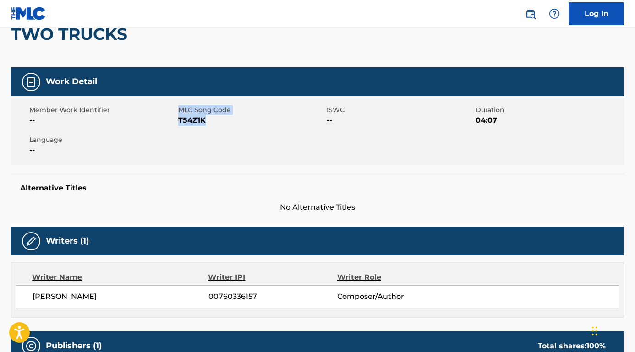
drag, startPoint x: 225, startPoint y: 124, endPoint x: 178, endPoint y: 121, distance: 46.8
click at [178, 121] on span "T54Z1K" at bounding box center [251, 120] width 147 height 11
copy span "T54Z1K"
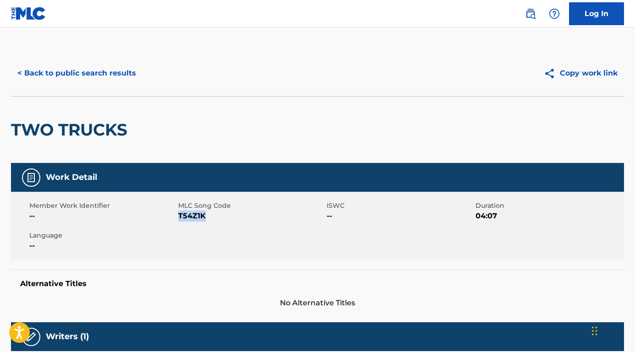
scroll to position [0, 0]
click at [129, 73] on button "< Back to public search results" at bounding box center [76, 73] width 131 height 23
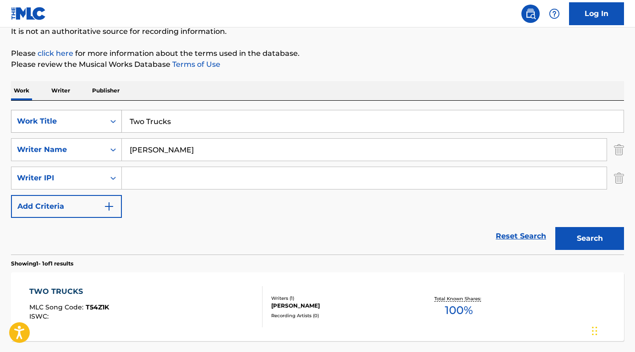
drag, startPoint x: 234, startPoint y: 120, endPoint x: 86, endPoint y: 120, distance: 148.0
click at [86, 120] on div "SearchWithCriteriaab5f2e71-3be5-4ce7-854e-c18ee3c4e1c0 Work Title Two Trucks" at bounding box center [317, 121] width 613 height 23
paste input "Boots On The Ground"
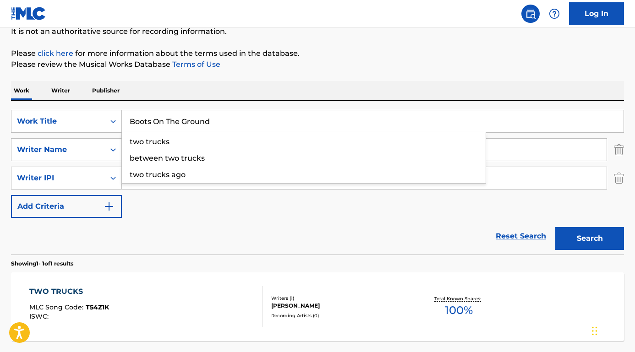
type input "Boots On The Ground"
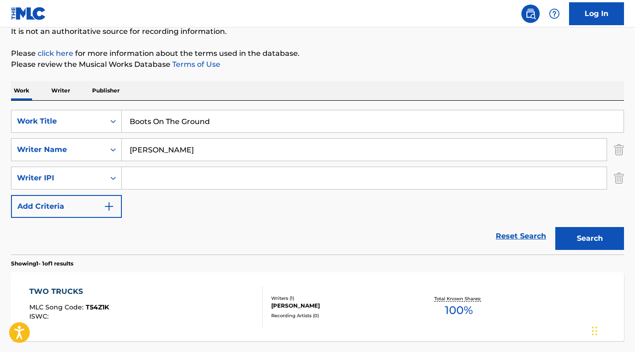
click at [179, 88] on div "Work Writer Publisher" at bounding box center [317, 90] width 613 height 19
drag, startPoint x: 233, startPoint y: 154, endPoint x: 109, endPoint y: 144, distance: 125.0
click at [109, 144] on div "SearchWithCriteria6e25978d-9f7c-451c-86b9-0a15a8f9915b Writer Name Neil Stephen…" at bounding box center [317, 149] width 613 height 23
click at [590, 239] on button "Search" at bounding box center [589, 238] width 69 height 23
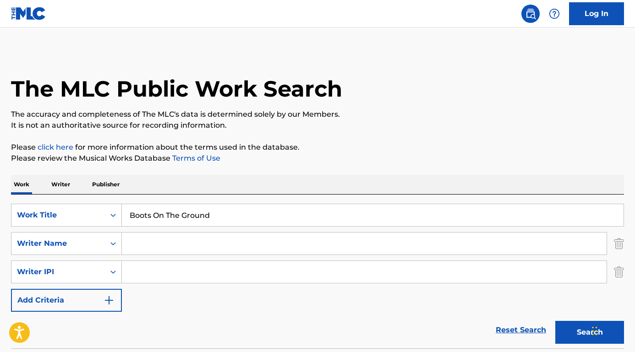
scroll to position [0, 0]
paste input "Douglas Furtick"
click at [590, 333] on button "Search" at bounding box center [589, 332] width 69 height 23
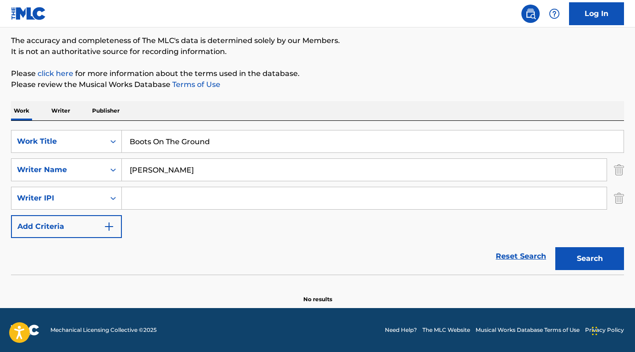
scroll to position [74, 0]
click at [161, 170] on input "Douglas Furtick" at bounding box center [364, 170] width 485 height 22
drag, startPoint x: 164, startPoint y: 170, endPoint x: 117, endPoint y: 166, distance: 46.9
click at [117, 166] on div "SearchWithCriteria6e25978d-9f7c-451c-86b9-0a15a8f9915b Writer Name Douglas Furt…" at bounding box center [317, 170] width 613 height 23
type input "Furtick"
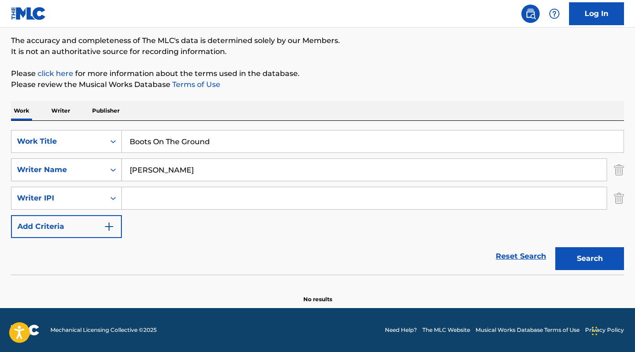
click at [590, 259] on button "Search" at bounding box center [589, 258] width 69 height 23
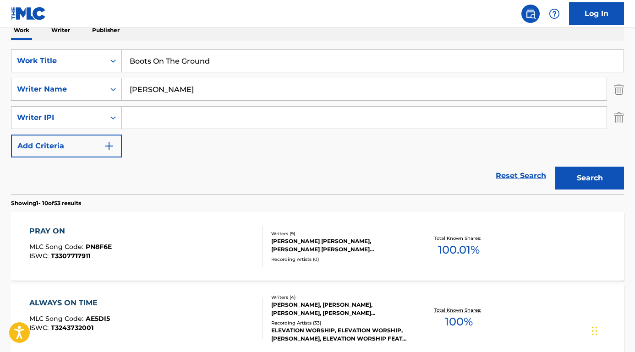
scroll to position [125, 0]
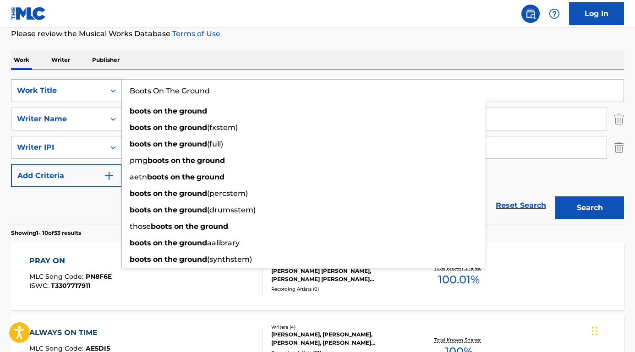
drag, startPoint x: 219, startPoint y: 87, endPoint x: 86, endPoint y: 87, distance: 133.3
click at [86, 87] on div "SearchWithCriteriaab5f2e71-3be5-4ce7-854e-c18ee3c4e1c0 Work Title Boots On The …" at bounding box center [317, 90] width 613 height 23
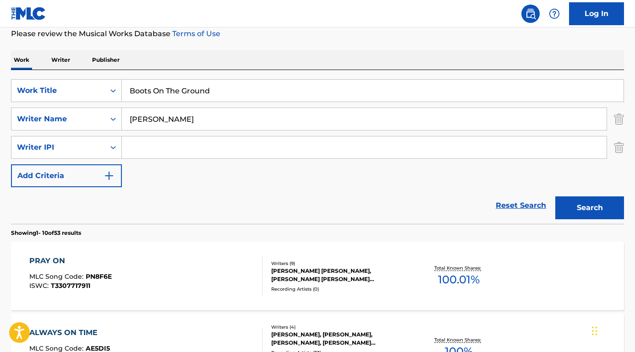
click at [356, 55] on div "Work Writer Publisher" at bounding box center [317, 59] width 613 height 19
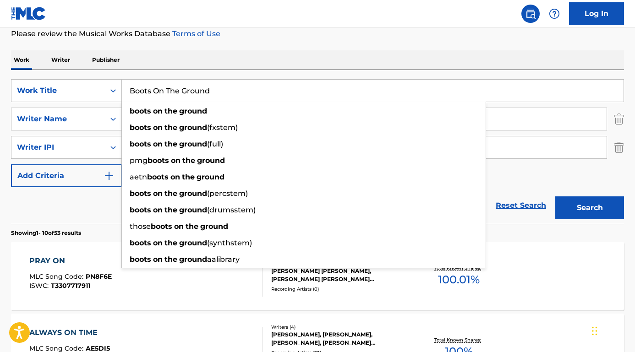
drag, startPoint x: 254, startPoint y: 86, endPoint x: 238, endPoint y: 89, distance: 16.4
click at [238, 90] on input "Boots On The Ground" at bounding box center [373, 91] width 502 height 22
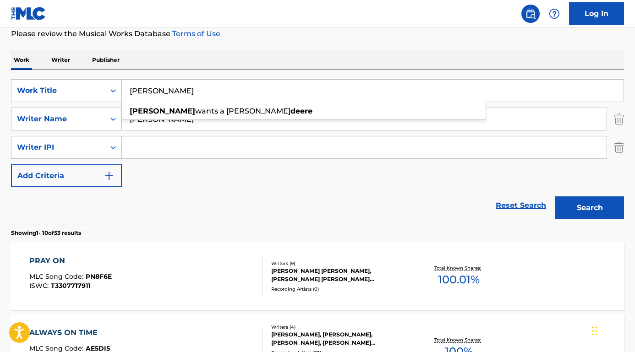
type input "JOHNNY DEERE"
click at [167, 148] on input "Search Form" at bounding box center [364, 148] width 485 height 22
drag, startPoint x: 171, startPoint y: 117, endPoint x: 98, endPoint y: 110, distance: 74.1
click at [98, 110] on div "SearchWithCriteria6e25978d-9f7c-451c-86b9-0a15a8f9915b Writer Name Furtick" at bounding box center [317, 119] width 613 height 23
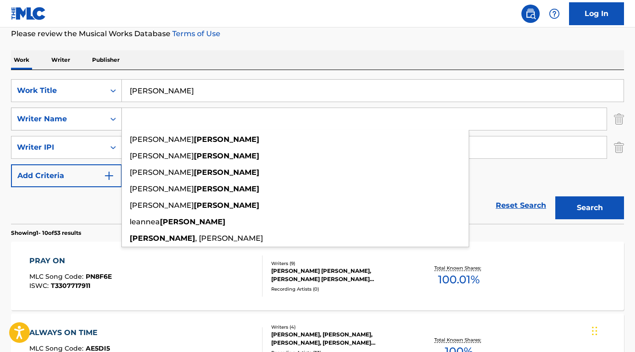
click at [590, 208] on button "Search" at bounding box center [589, 208] width 69 height 23
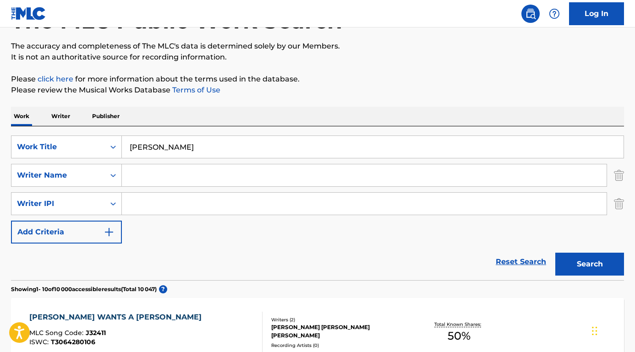
scroll to position [10, 0]
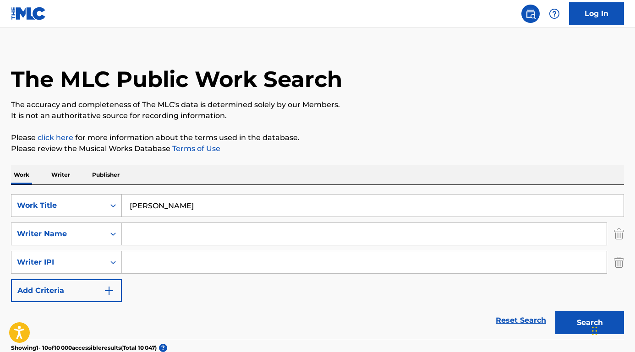
drag, startPoint x: 187, startPoint y: 207, endPoint x: 86, endPoint y: 207, distance: 101.7
click at [86, 207] on div "SearchWithCriteriaab5f2e71-3be5-4ce7-854e-c18ee3c4e1c0 Work Title JOHNNY DEERE" at bounding box center [317, 205] width 613 height 23
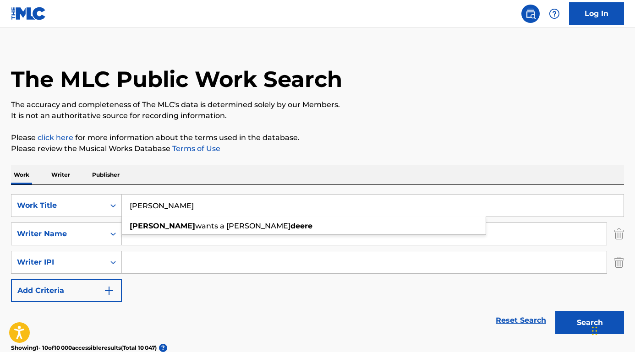
click at [481, 23] on nav "Log In" at bounding box center [317, 13] width 635 height 27
